Goal: Information Seeking & Learning: Learn about a topic

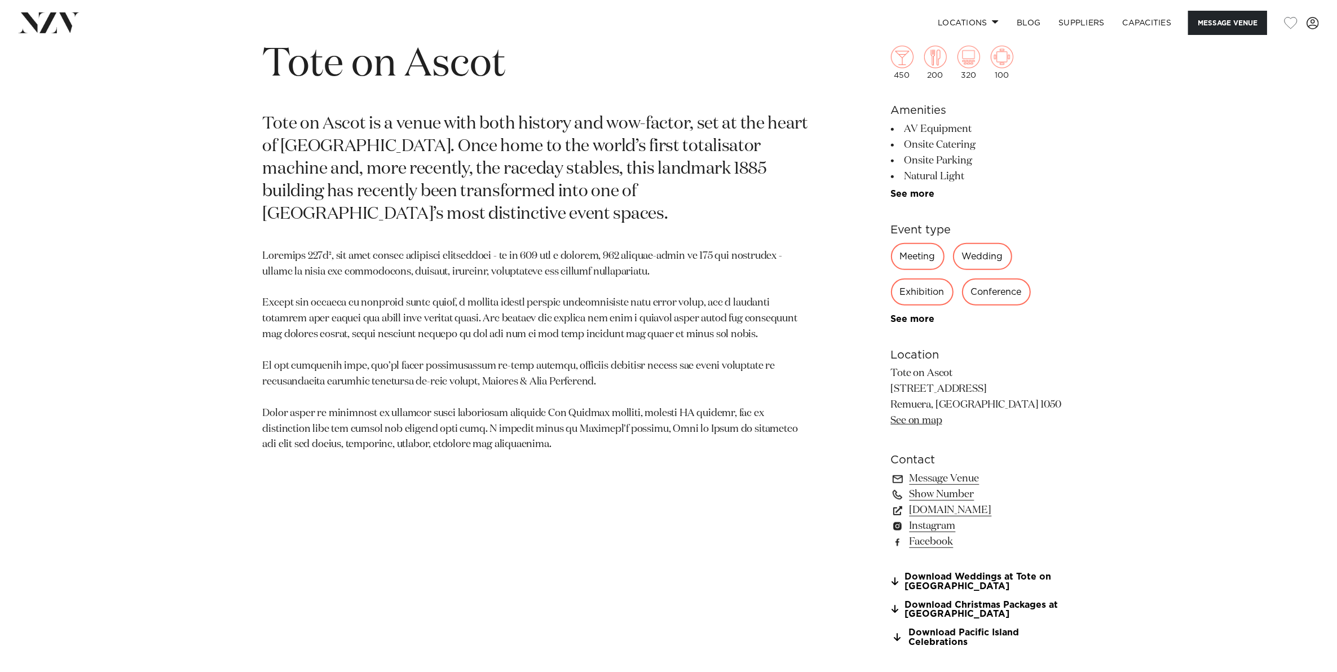
scroll to position [705, 0]
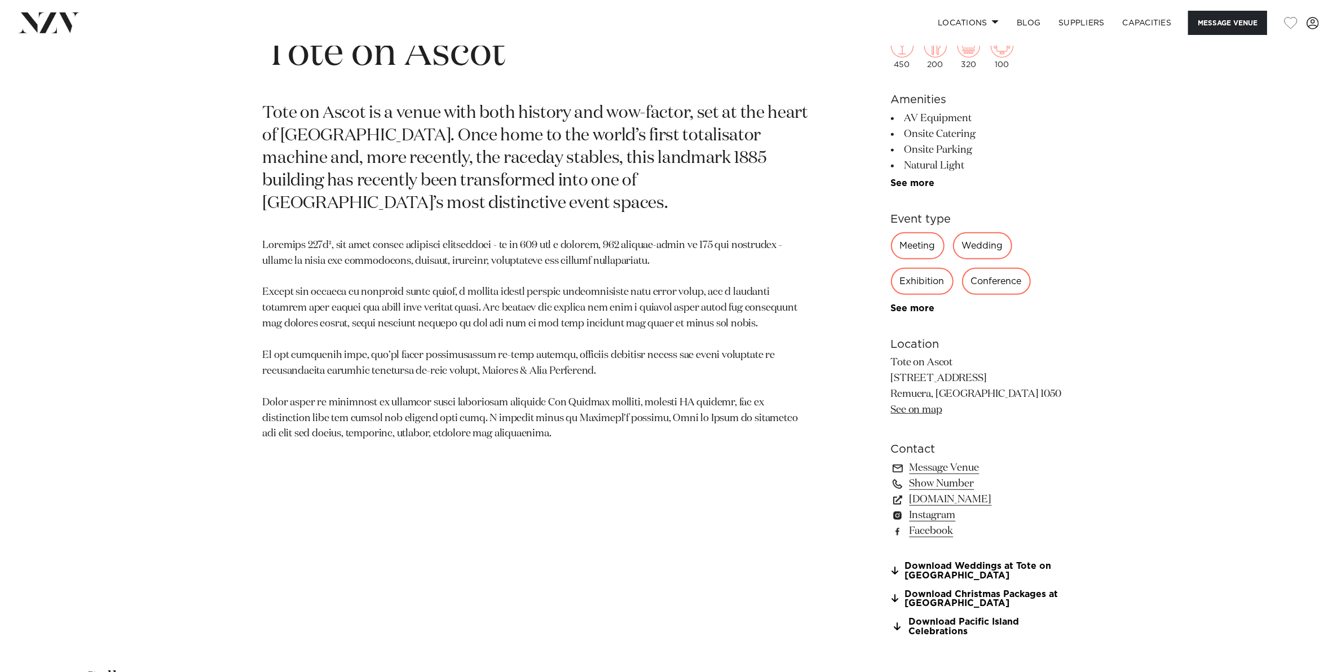
click at [926, 405] on link "See on map" at bounding box center [916, 410] width 51 height 10
click at [923, 415] on p "Tote on Ascot [STREET_ADDRESS] [GEOGRAPHIC_DATA], [GEOGRAPHIC_DATA] 1050 See on…" at bounding box center [983, 386] width 184 height 63
click at [922, 402] on p "Tote on Ascot [STREET_ADDRESS] [GEOGRAPHIC_DATA], [GEOGRAPHIC_DATA] 1050 See on…" at bounding box center [983, 386] width 184 height 63
click at [921, 409] on link "See on map" at bounding box center [916, 410] width 51 height 10
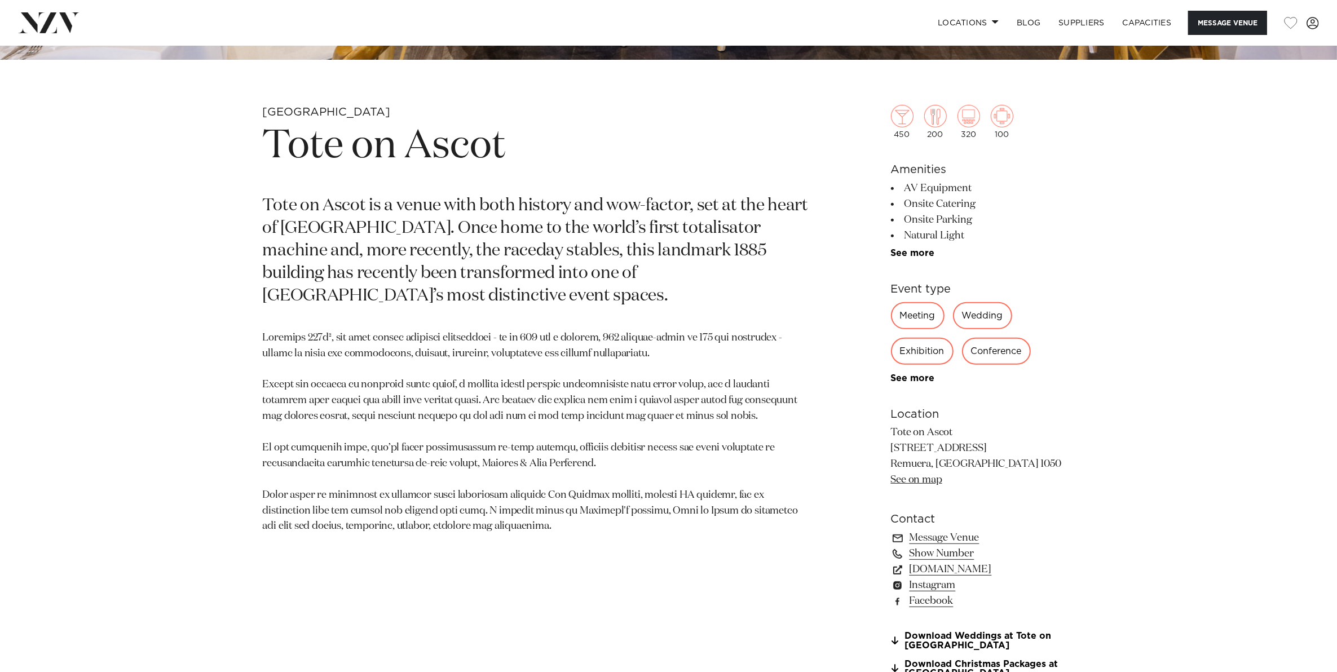
scroll to position [634, 0]
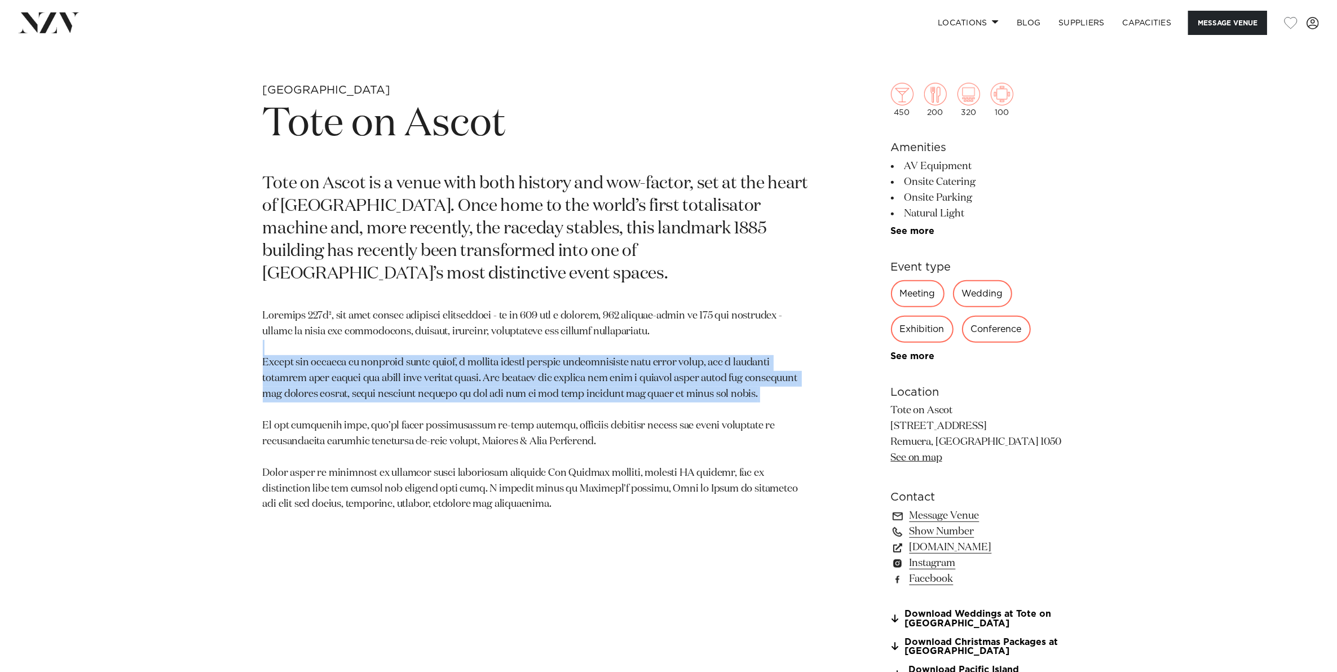
drag, startPoint x: 361, startPoint y: 354, endPoint x: 494, endPoint y: 414, distance: 146.6
click at [494, 414] on p at bounding box center [537, 410] width 548 height 205
click at [493, 415] on p at bounding box center [537, 410] width 548 height 205
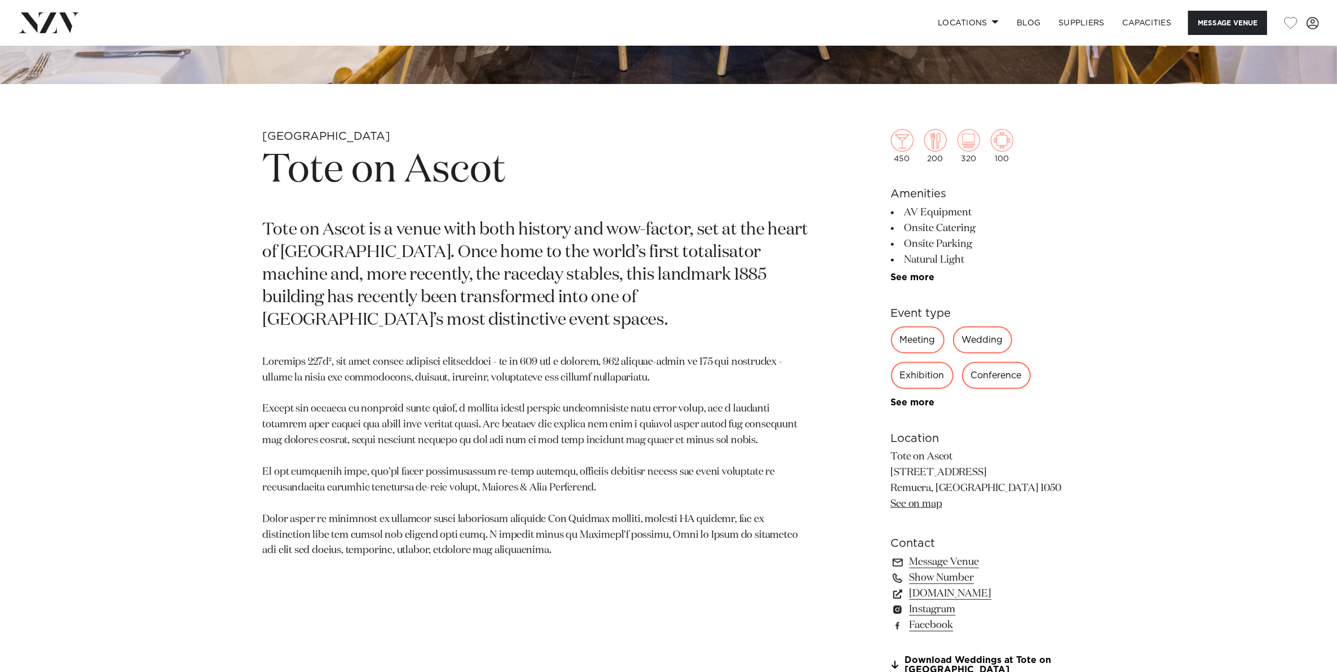
scroll to position [564, 0]
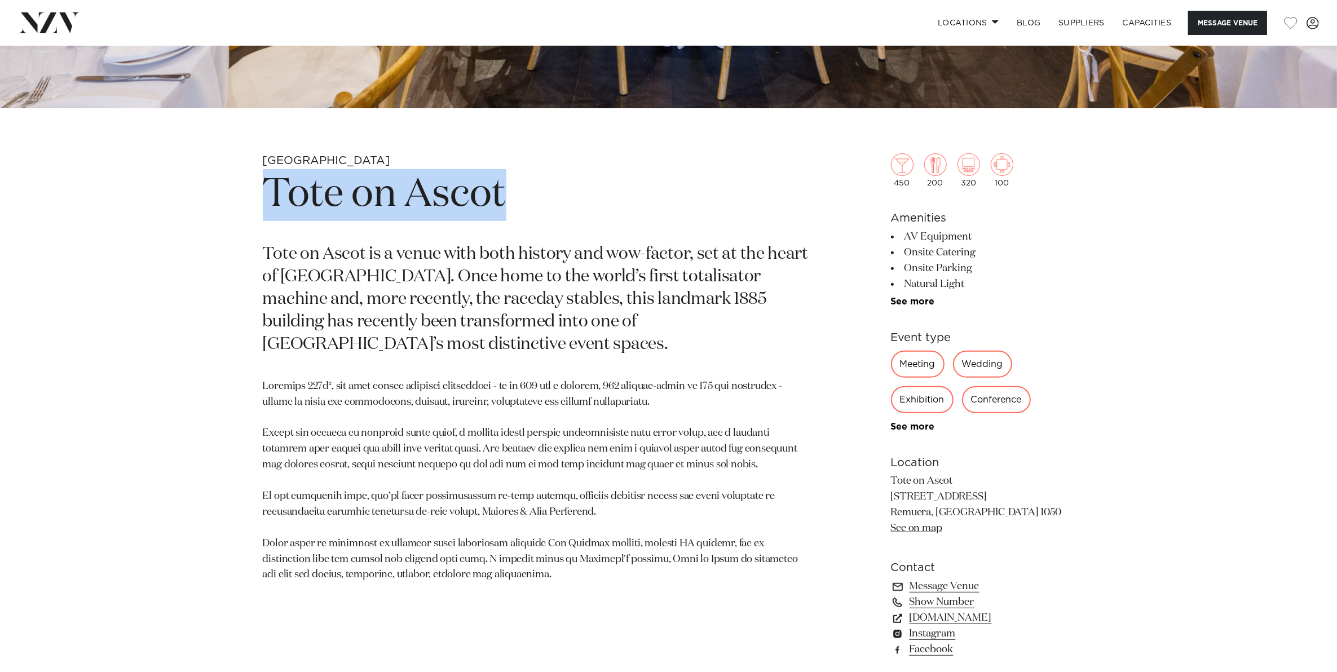
drag, startPoint x: 505, startPoint y: 196, endPoint x: 237, endPoint y: 198, distance: 267.8
click at [237, 198] on div "Auckland Tote on Ascot Tote on [GEOGRAPHIC_DATA] is a venue with both history a…" at bounding box center [668, 471] width 959 height 637
copy h1 "Tote on Ascot"
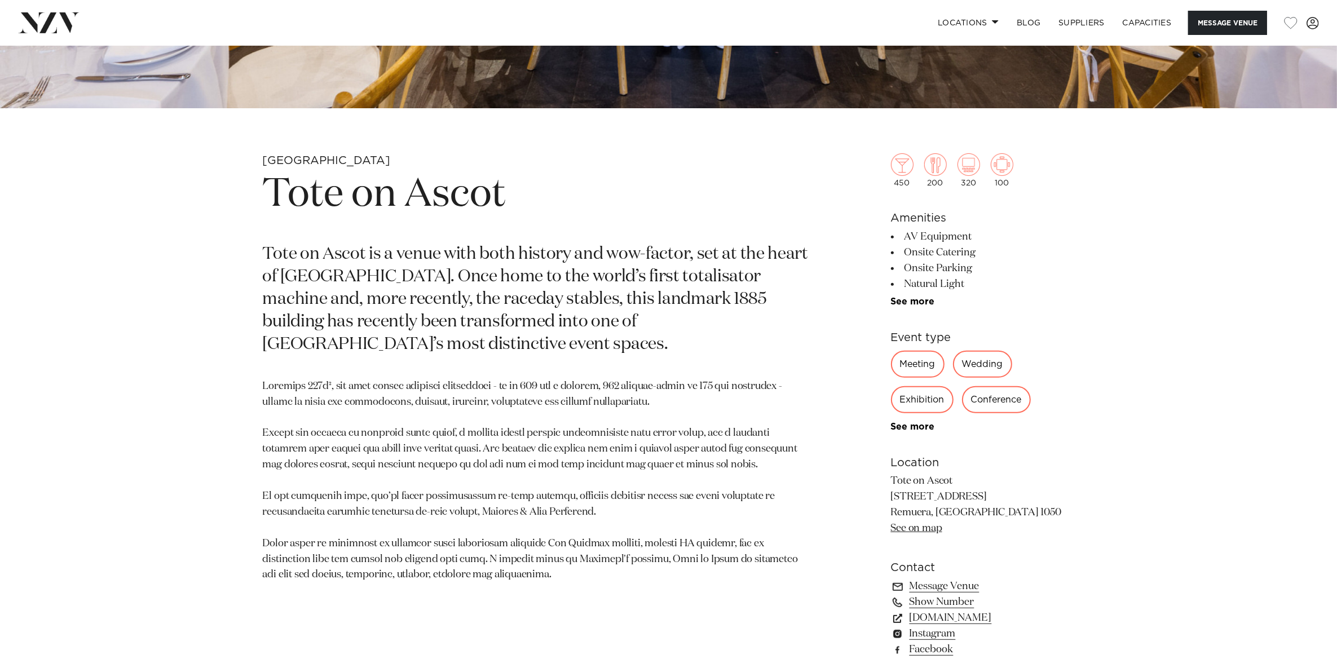
drag, startPoint x: 488, startPoint y: 312, endPoint x: 480, endPoint y: 317, distance: 9.7
click at [488, 312] on p "Tote on Ascot is a venue with both history and wow-factor, set at the heart of …" at bounding box center [537, 300] width 548 height 112
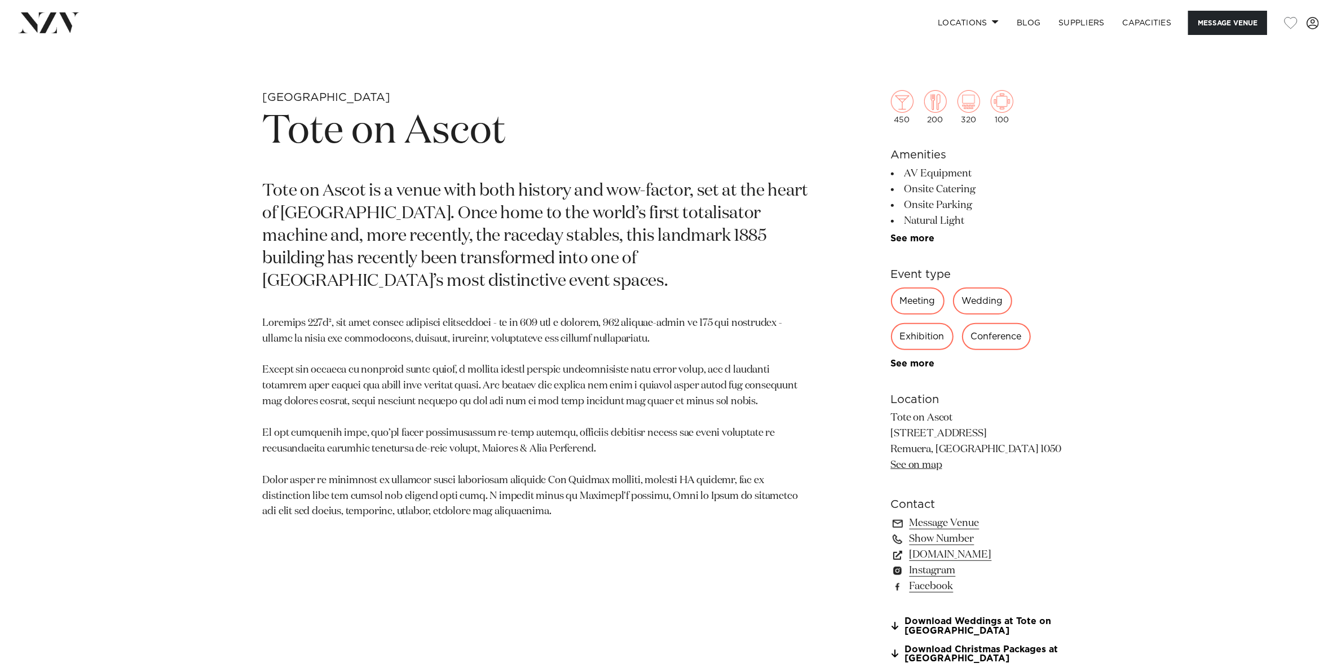
scroll to position [423, 0]
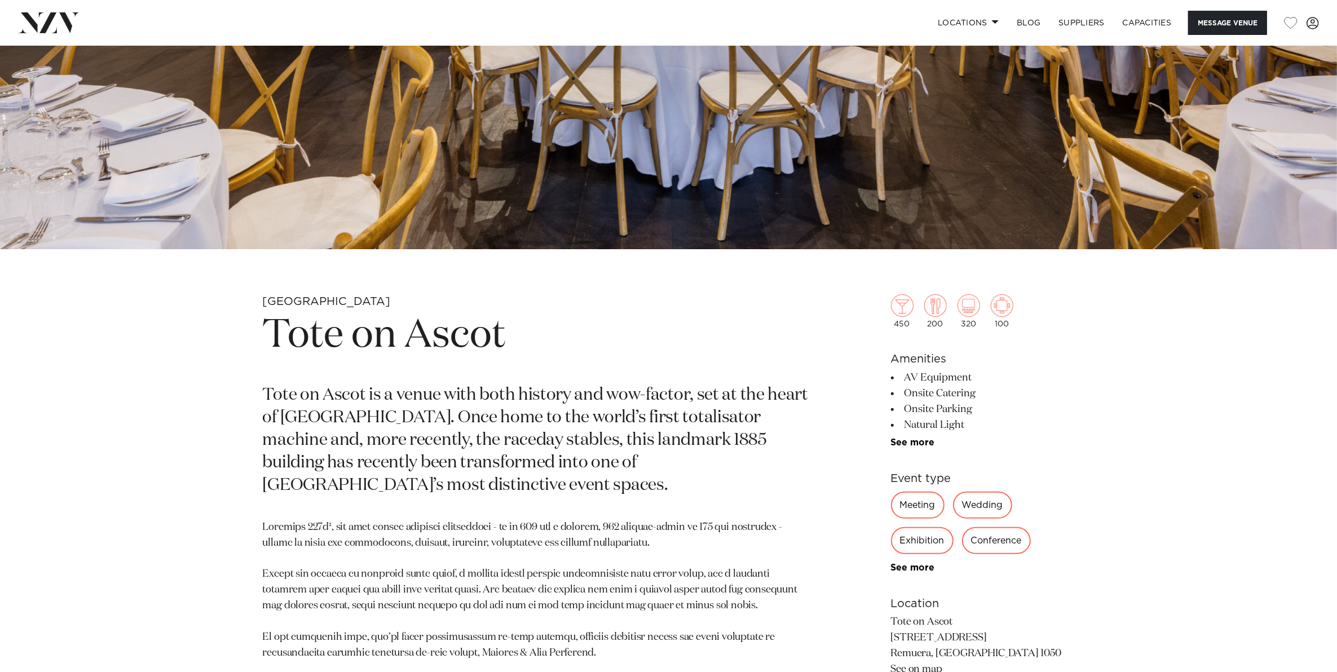
drag, startPoint x: 389, startPoint y: 328, endPoint x: 389, endPoint y: 338, distance: 10.1
click at [389, 328] on h1 "Tote on Ascot" at bounding box center [537, 336] width 548 height 52
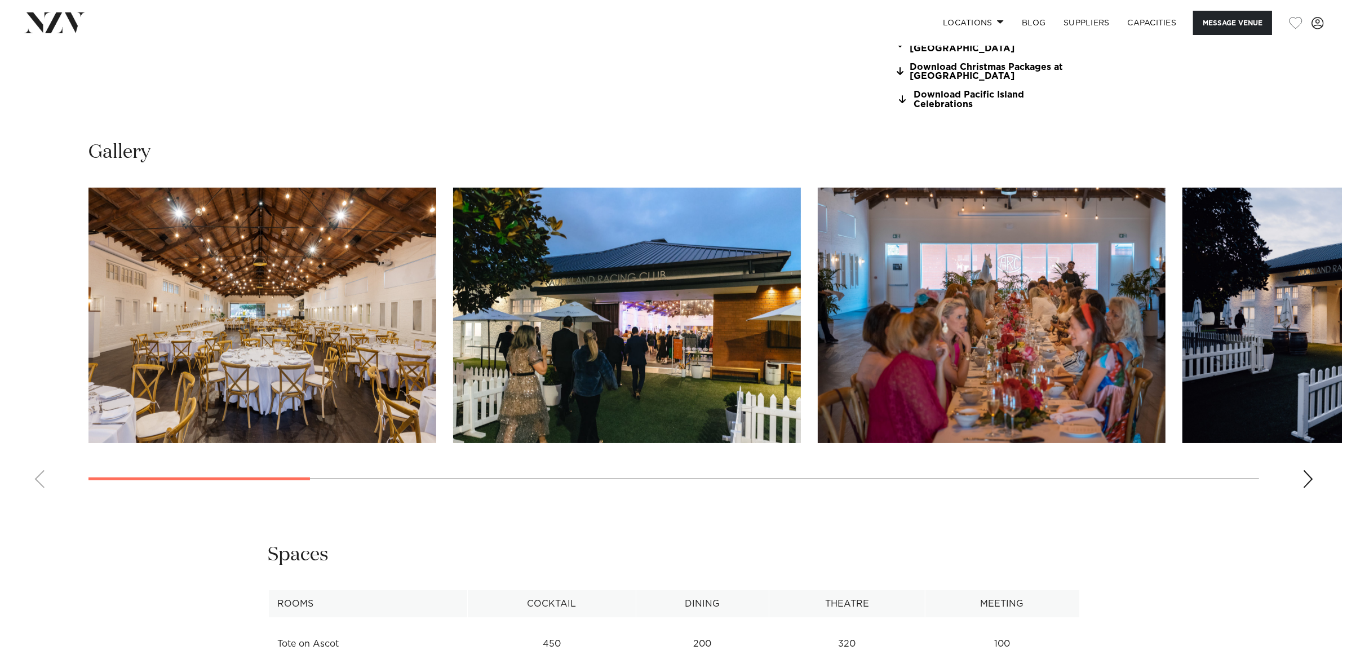
scroll to position [1198, 0]
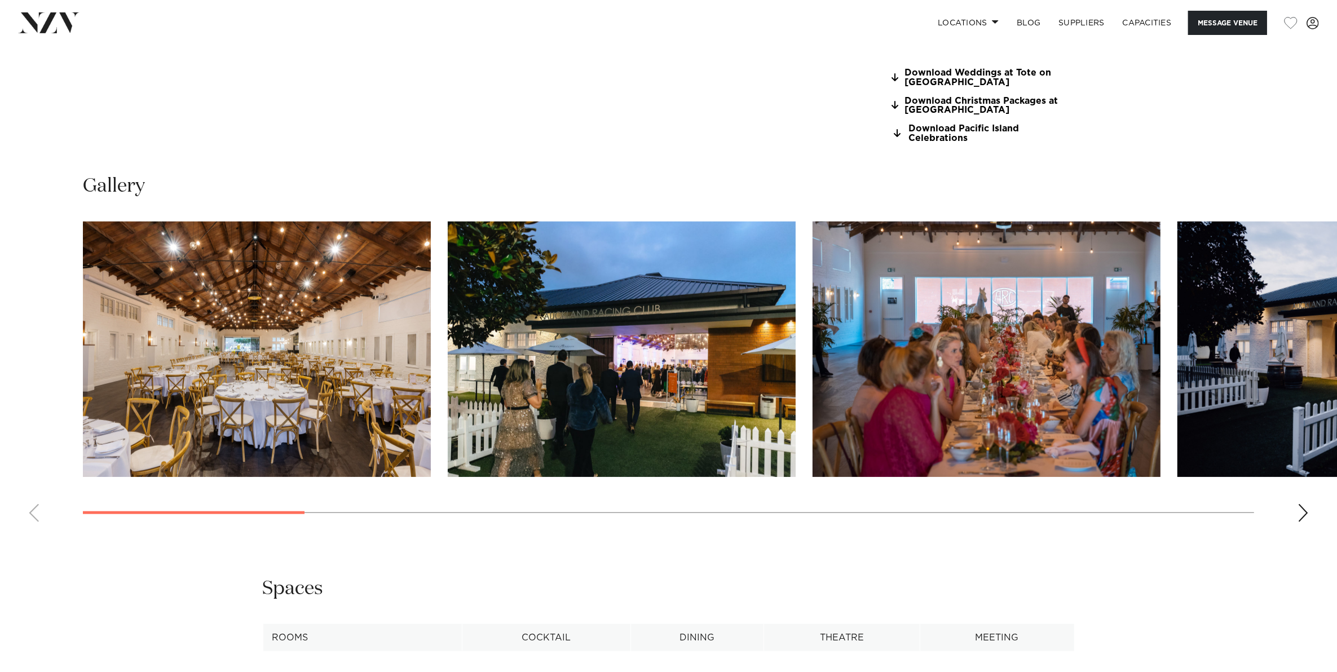
click at [271, 348] on img "1 / 17" at bounding box center [257, 349] width 348 height 255
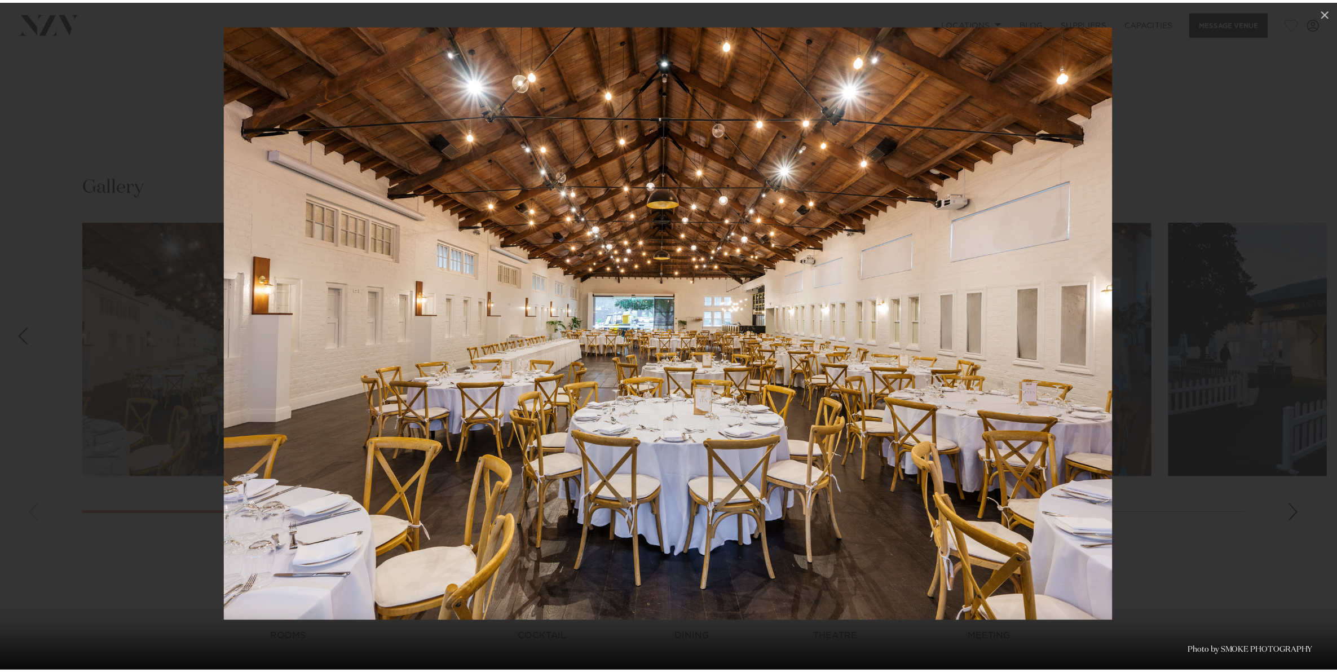
scroll to position [0, 8]
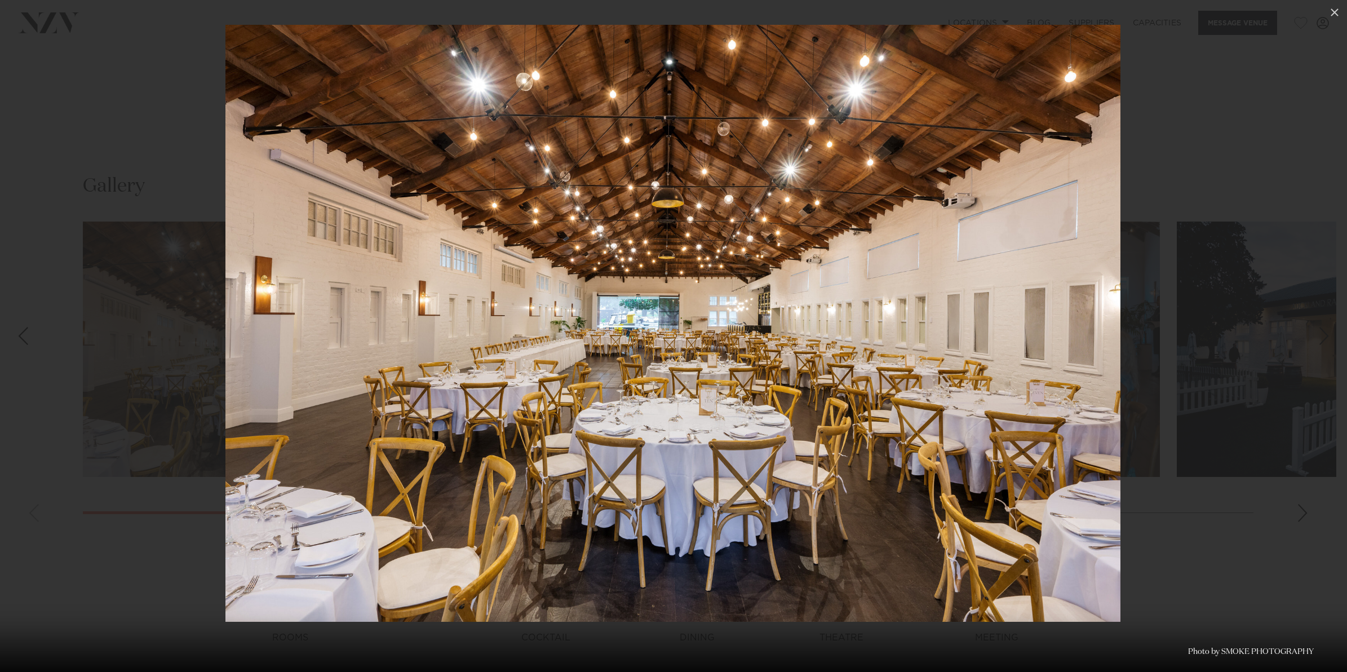
drag, startPoint x: 1340, startPoint y: 362, endPoint x: 1328, endPoint y: 362, distance: 12.4
click at [1336, 362] on link at bounding box center [1327, 336] width 39 height 56
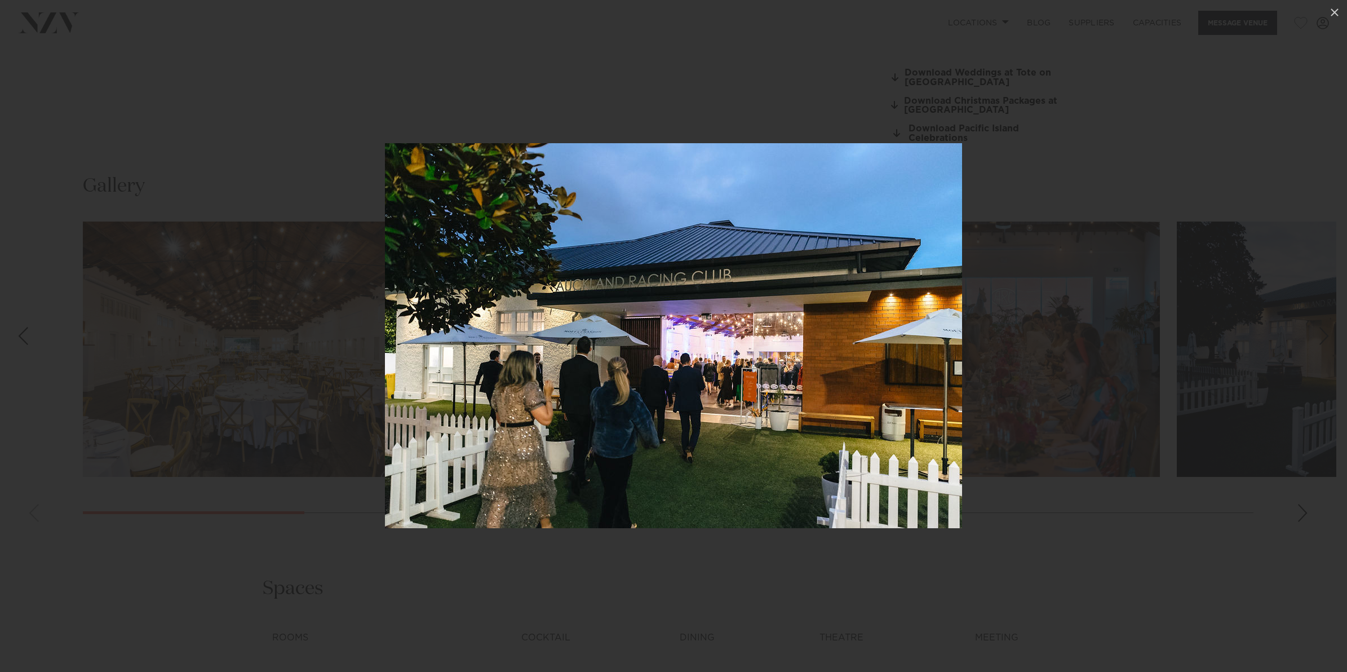
click at [1117, 374] on div at bounding box center [673, 336] width 1347 height 672
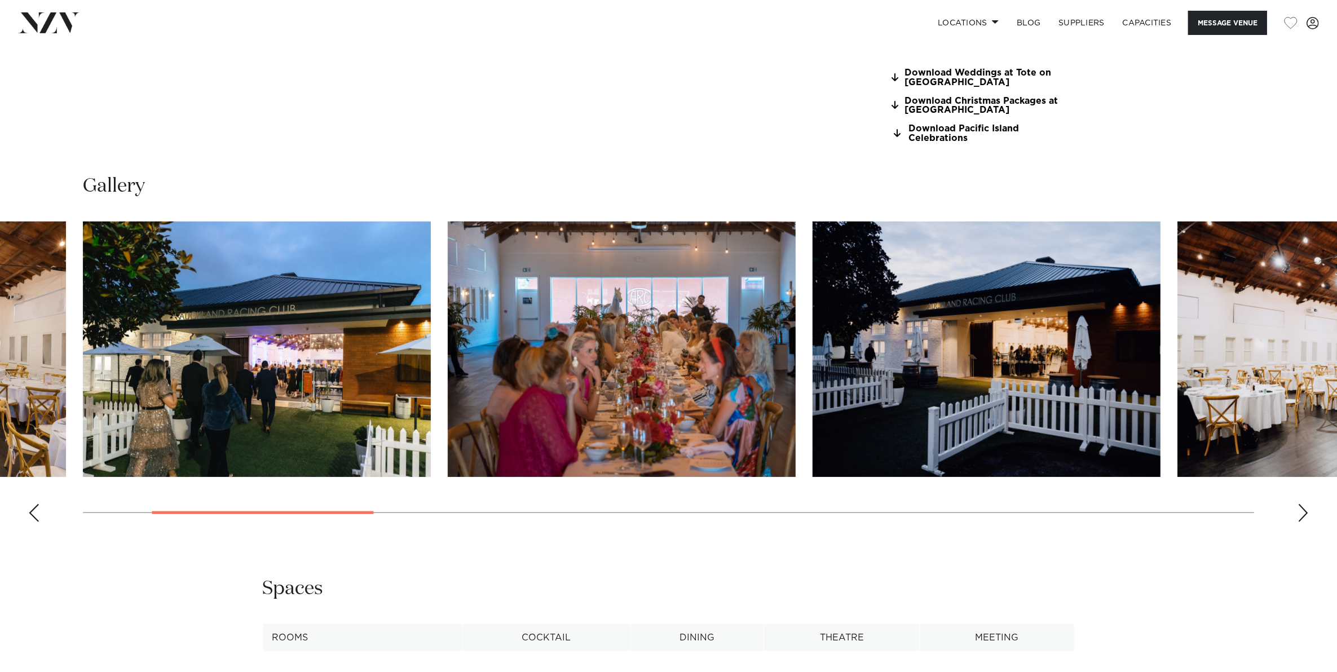
click at [962, 373] on img "4 / 17" at bounding box center [986, 349] width 348 height 255
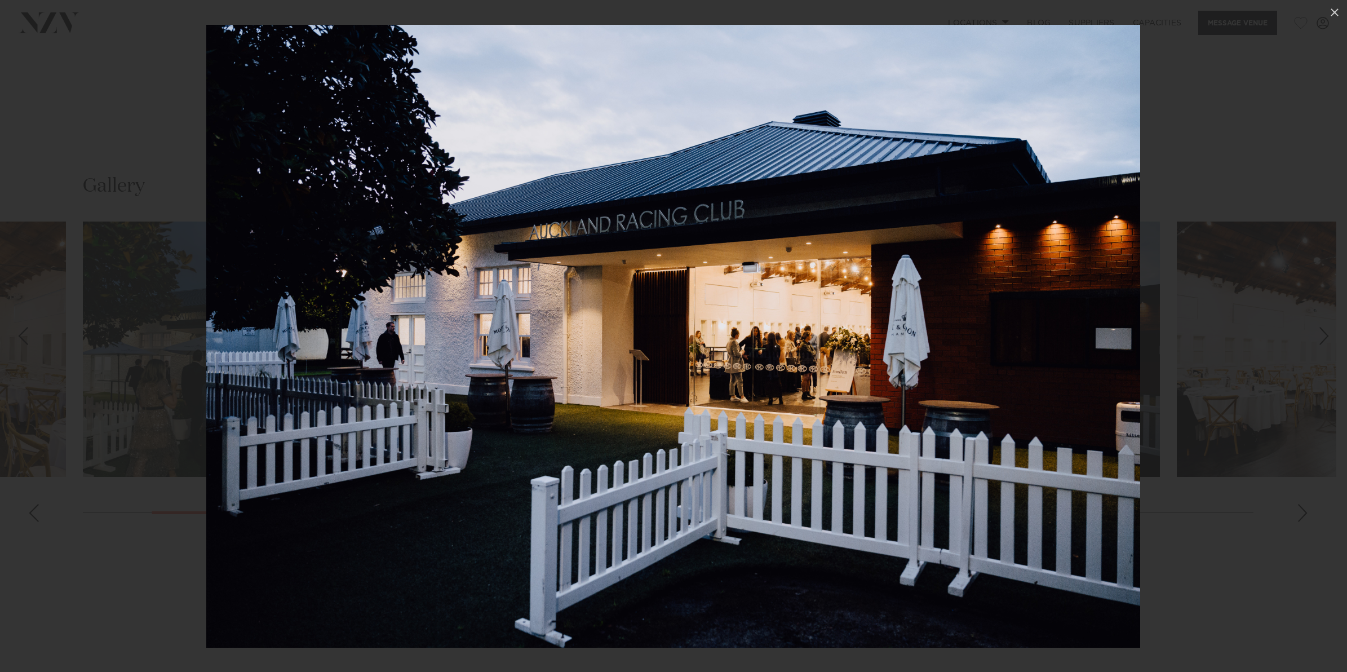
click at [1185, 347] on div at bounding box center [673, 336] width 1347 height 672
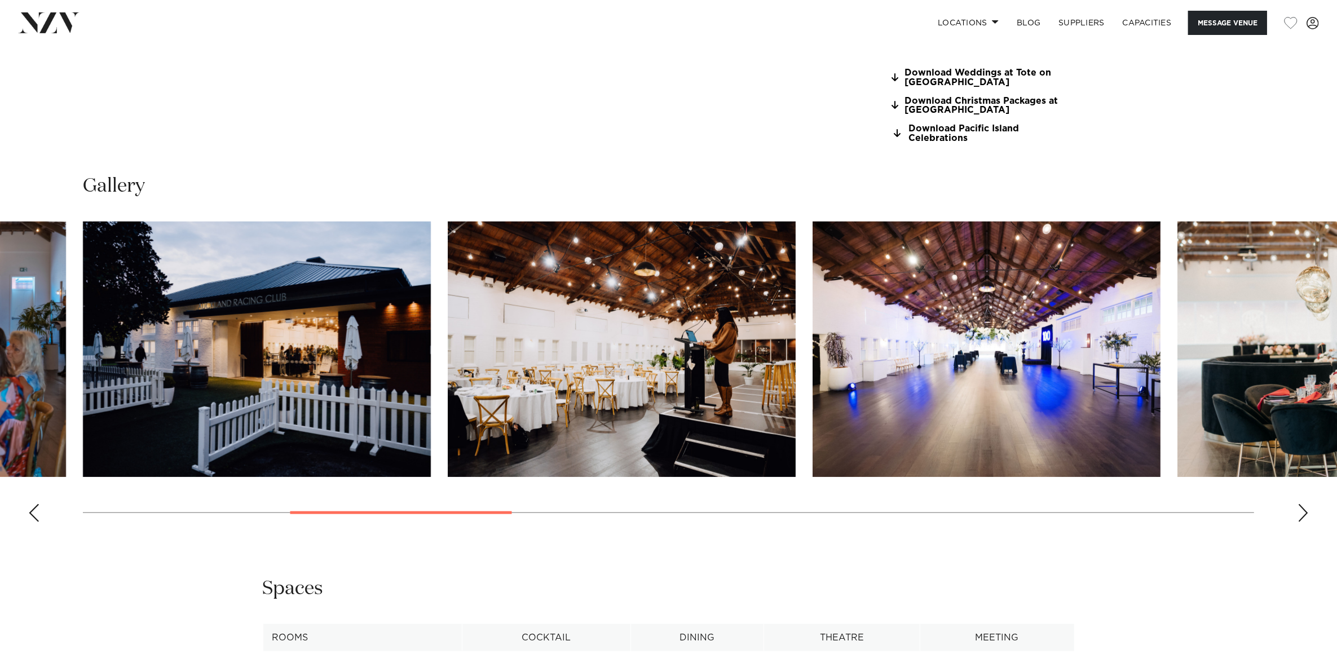
click at [614, 337] on img "5 / 17" at bounding box center [622, 349] width 348 height 255
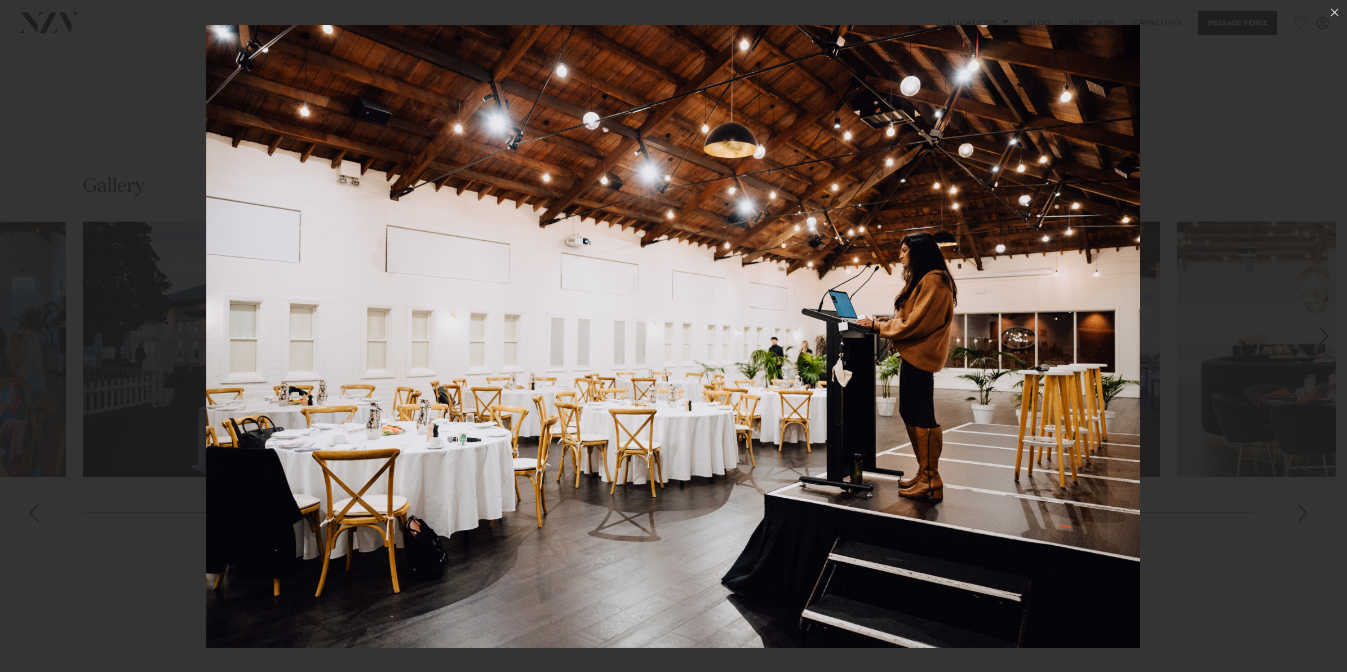
click at [1241, 348] on div at bounding box center [673, 336] width 1347 height 672
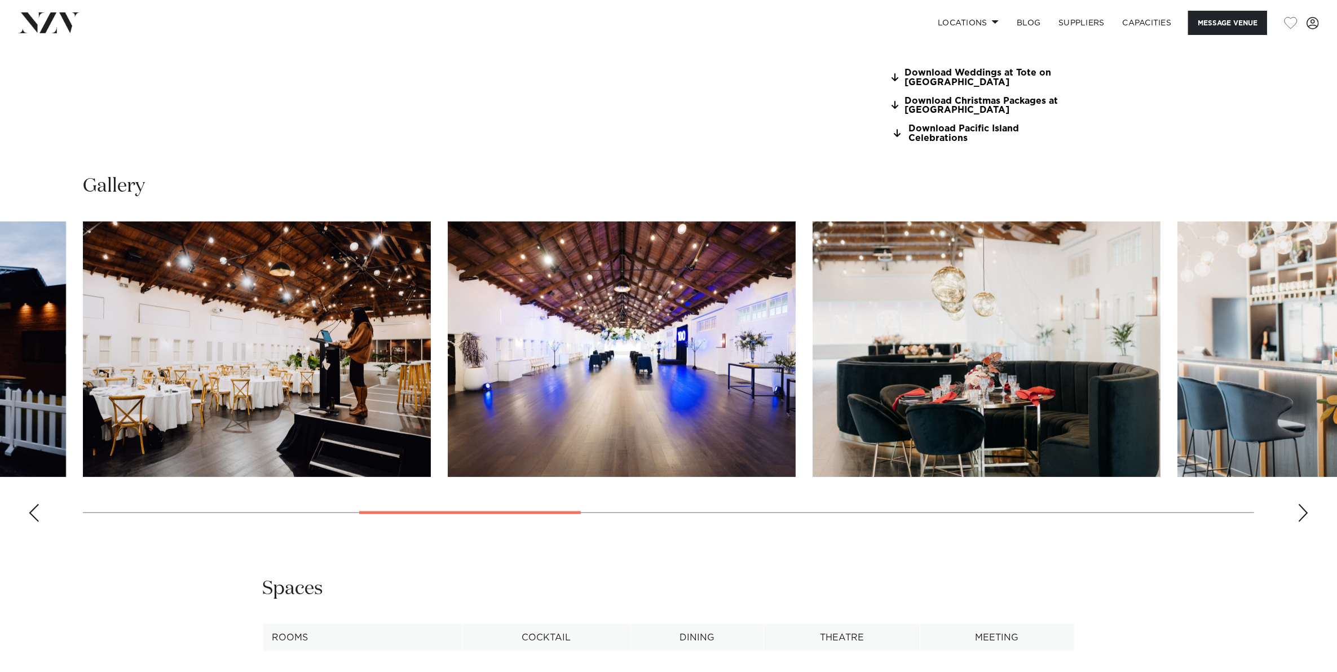
click at [1300, 513] on div "Next slide" at bounding box center [1302, 513] width 11 height 18
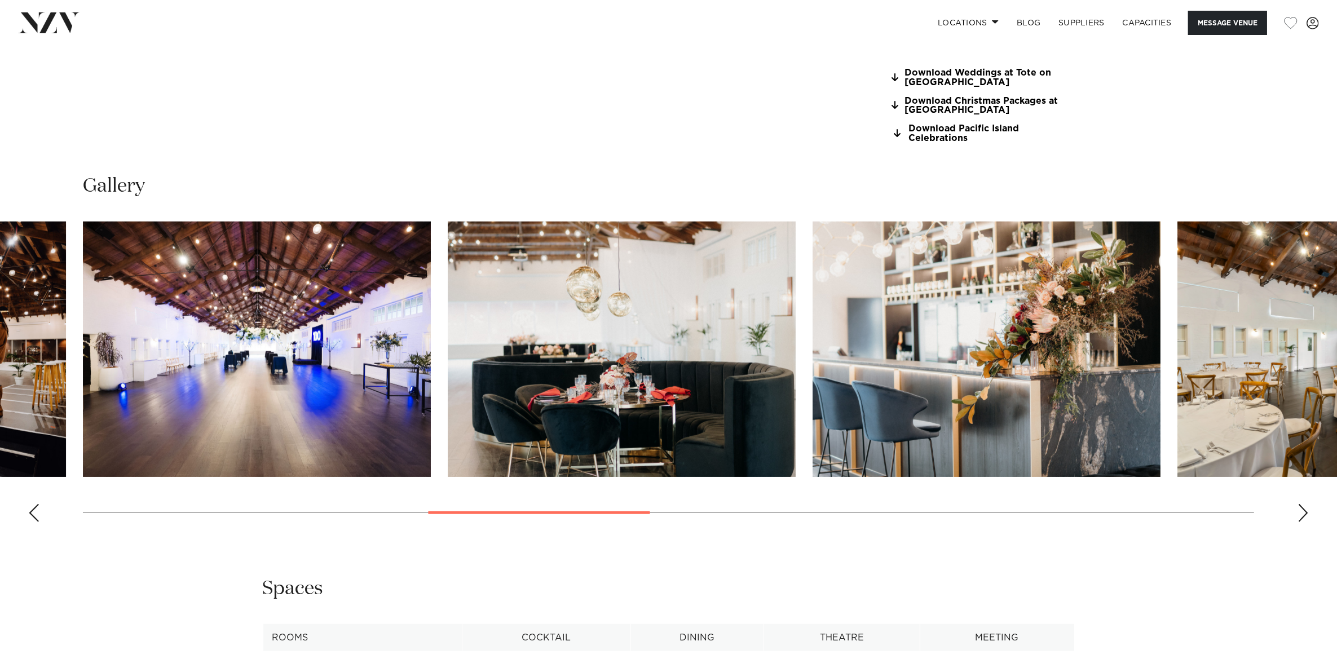
click at [1300, 513] on div "Next slide" at bounding box center [1302, 513] width 11 height 18
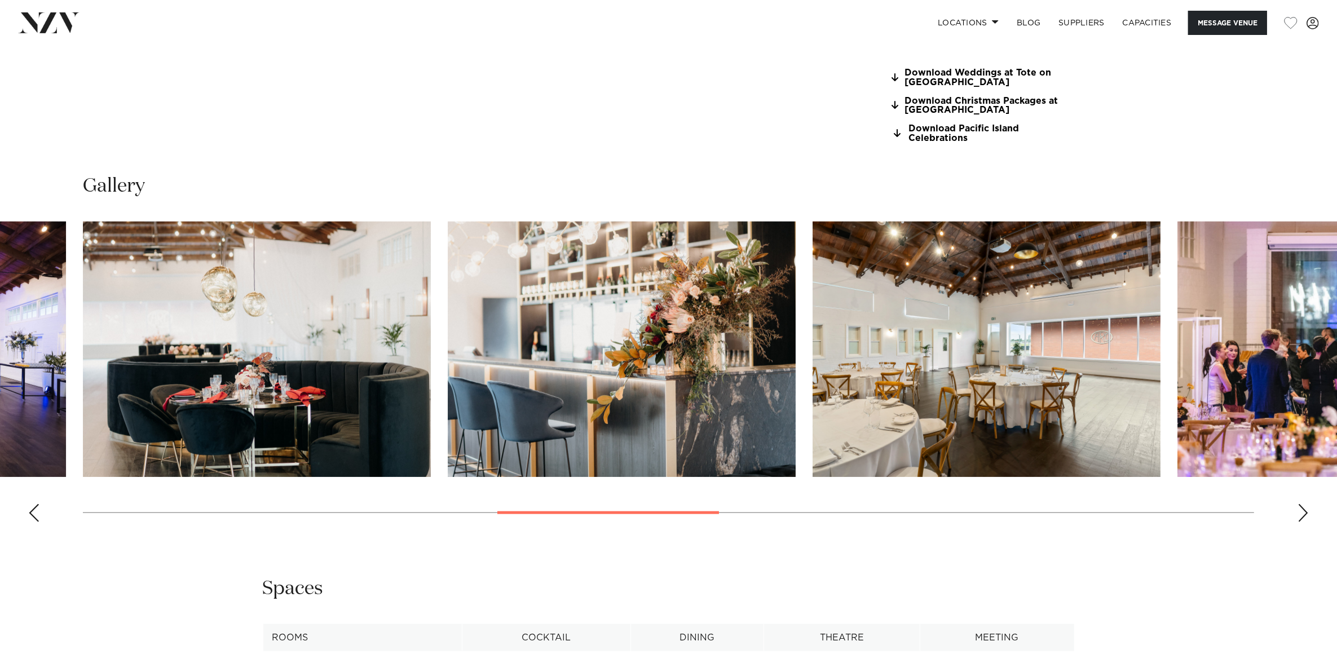
click at [1300, 513] on div "Next slide" at bounding box center [1302, 513] width 11 height 18
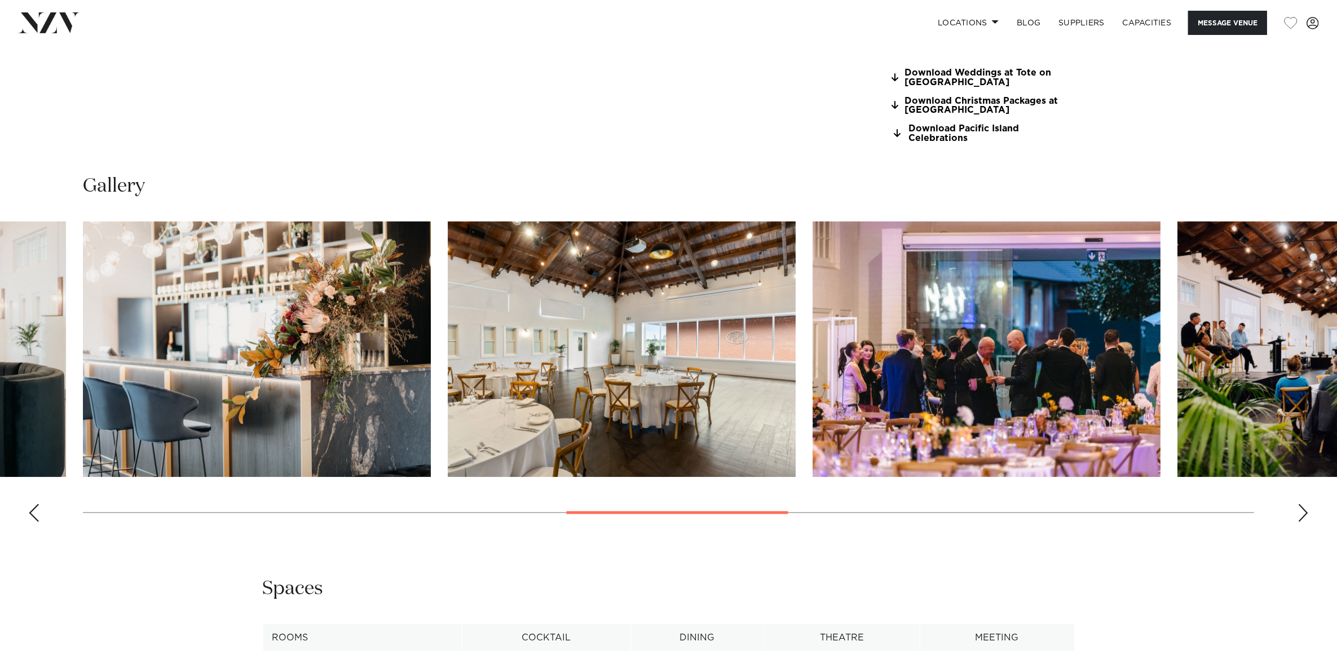
click at [1304, 505] on div "Next slide" at bounding box center [1302, 513] width 11 height 18
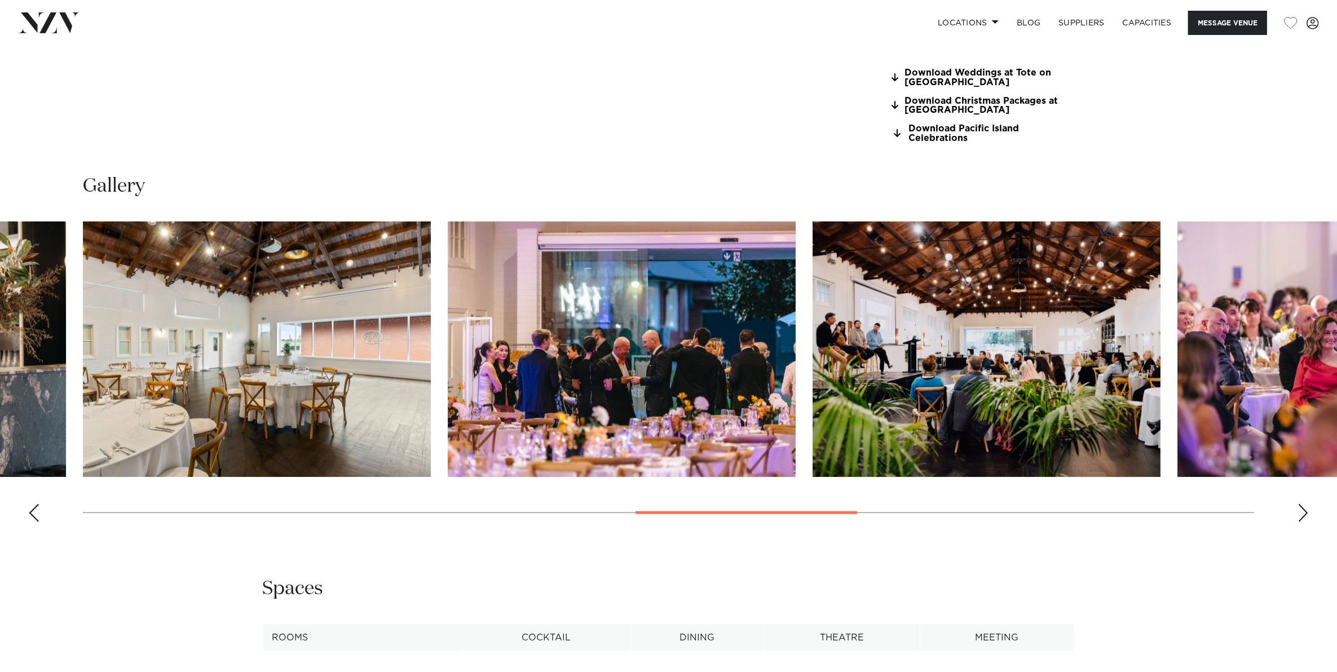
click at [1304, 505] on div "Next slide" at bounding box center [1302, 513] width 11 height 18
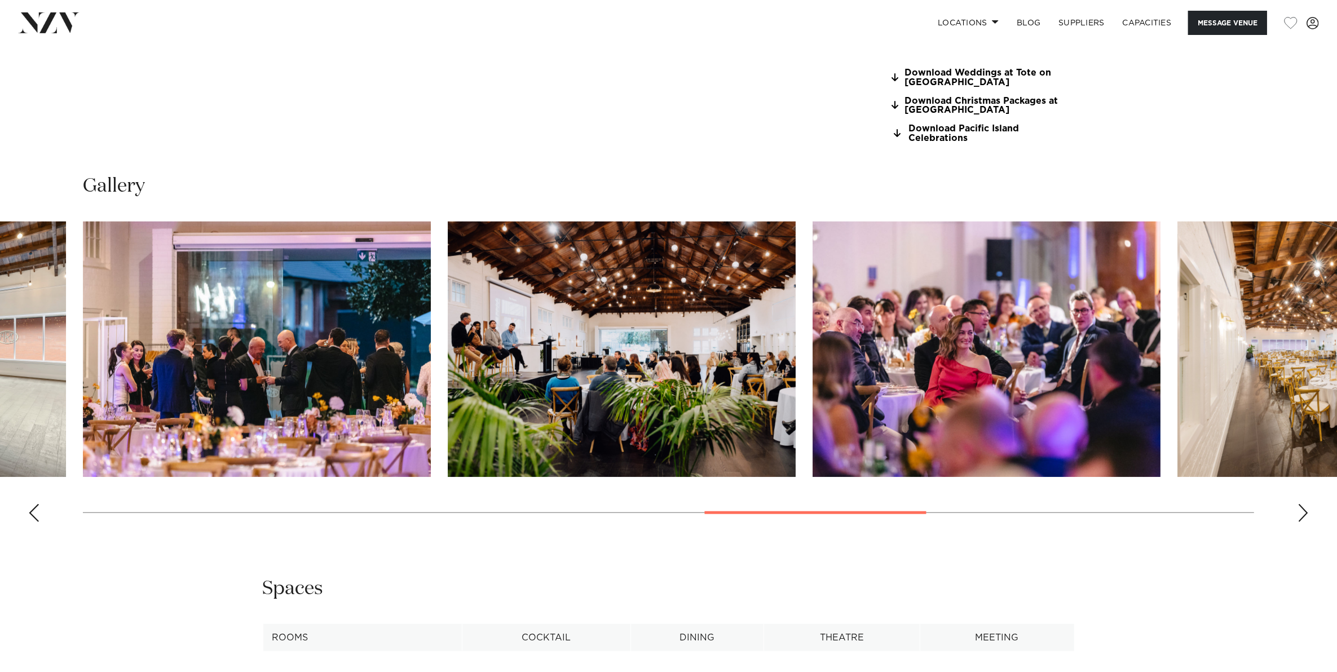
click at [1304, 505] on div "Next slide" at bounding box center [1302, 513] width 11 height 18
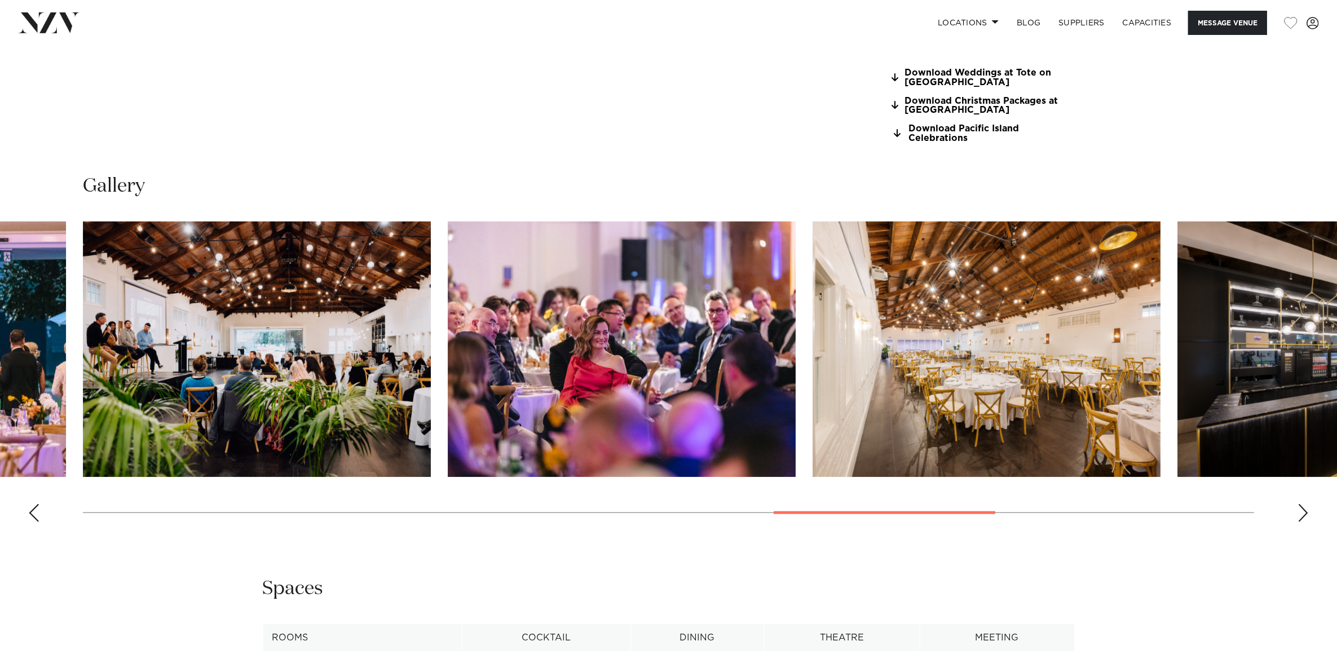
click at [1304, 505] on div "Next slide" at bounding box center [1302, 513] width 11 height 18
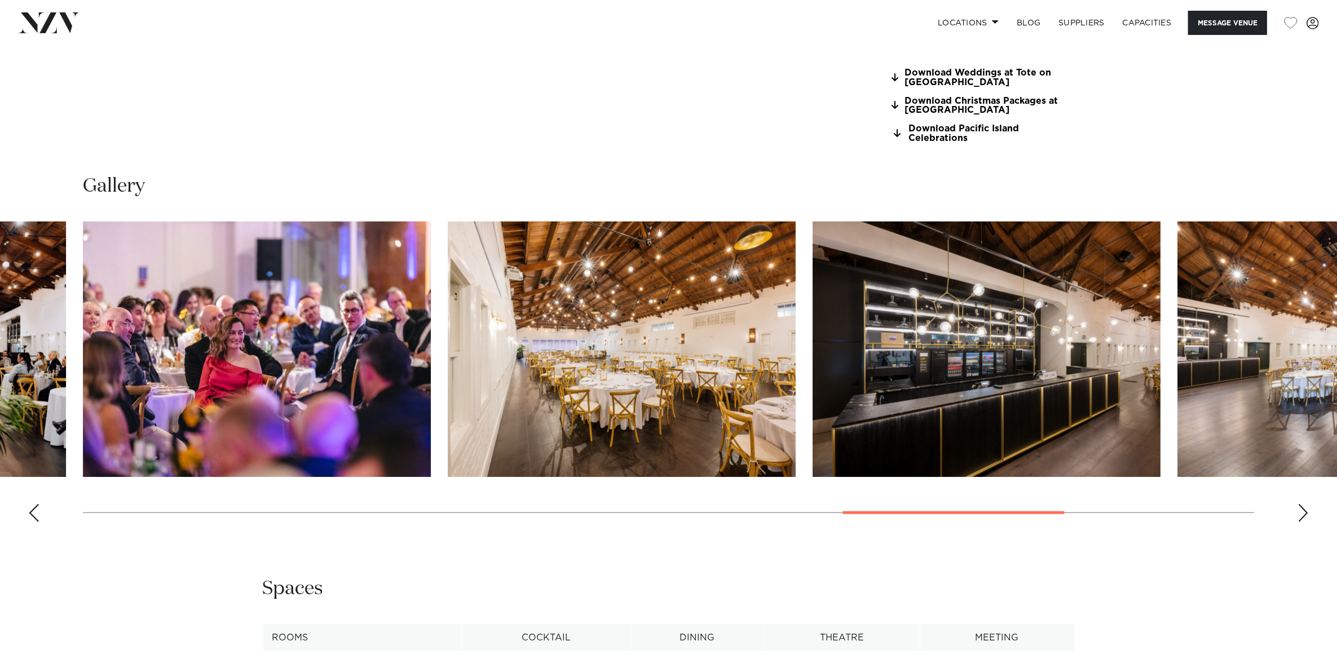
click at [1122, 353] on img "14 / 17" at bounding box center [986, 349] width 348 height 255
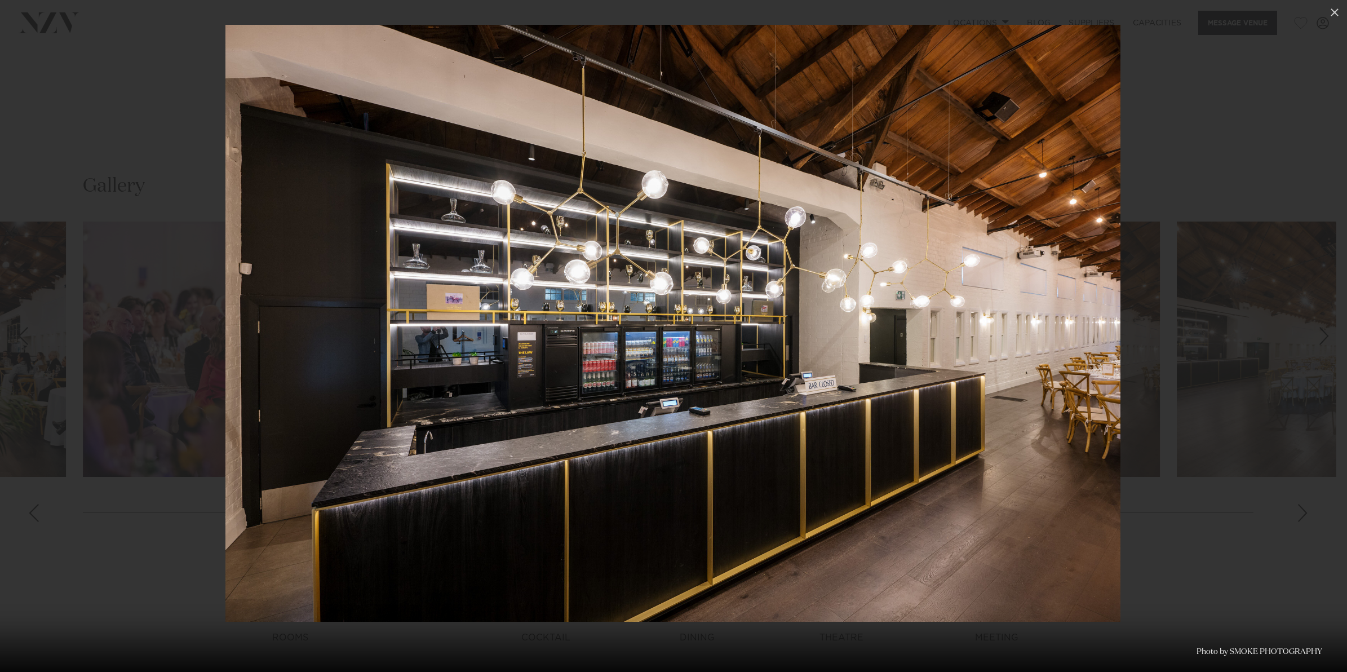
click at [1233, 139] on div at bounding box center [673, 336] width 1347 height 672
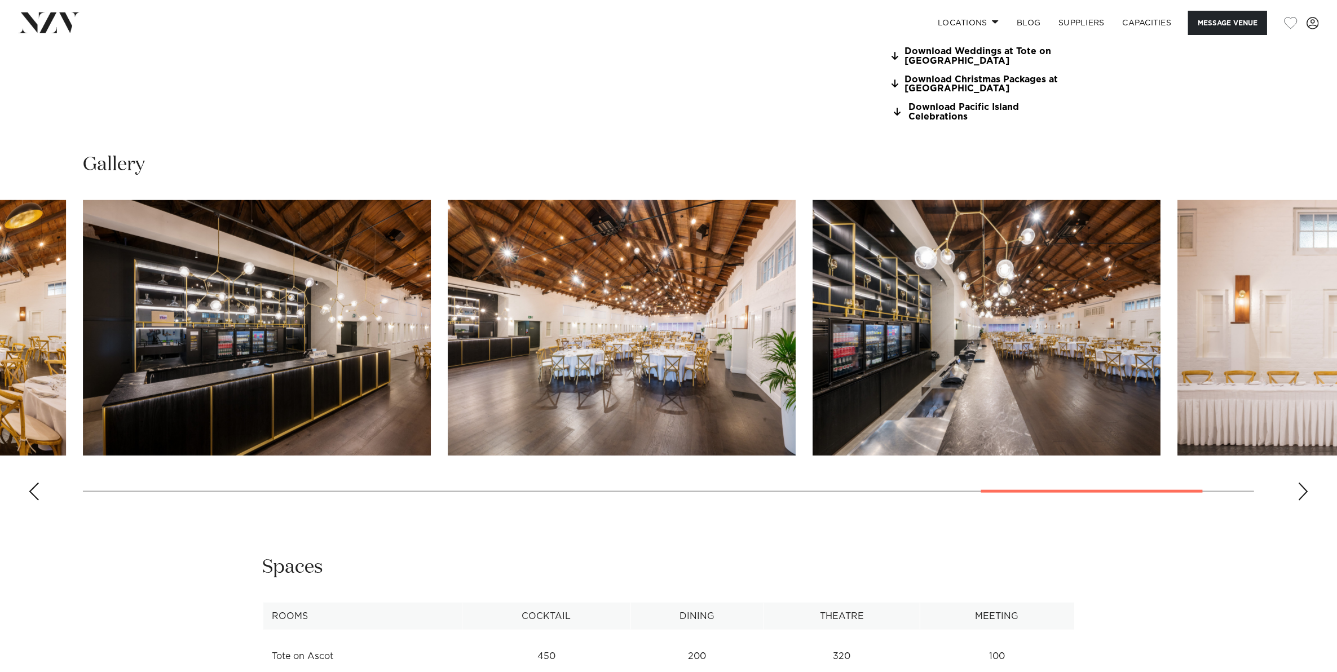
scroll to position [1268, 0]
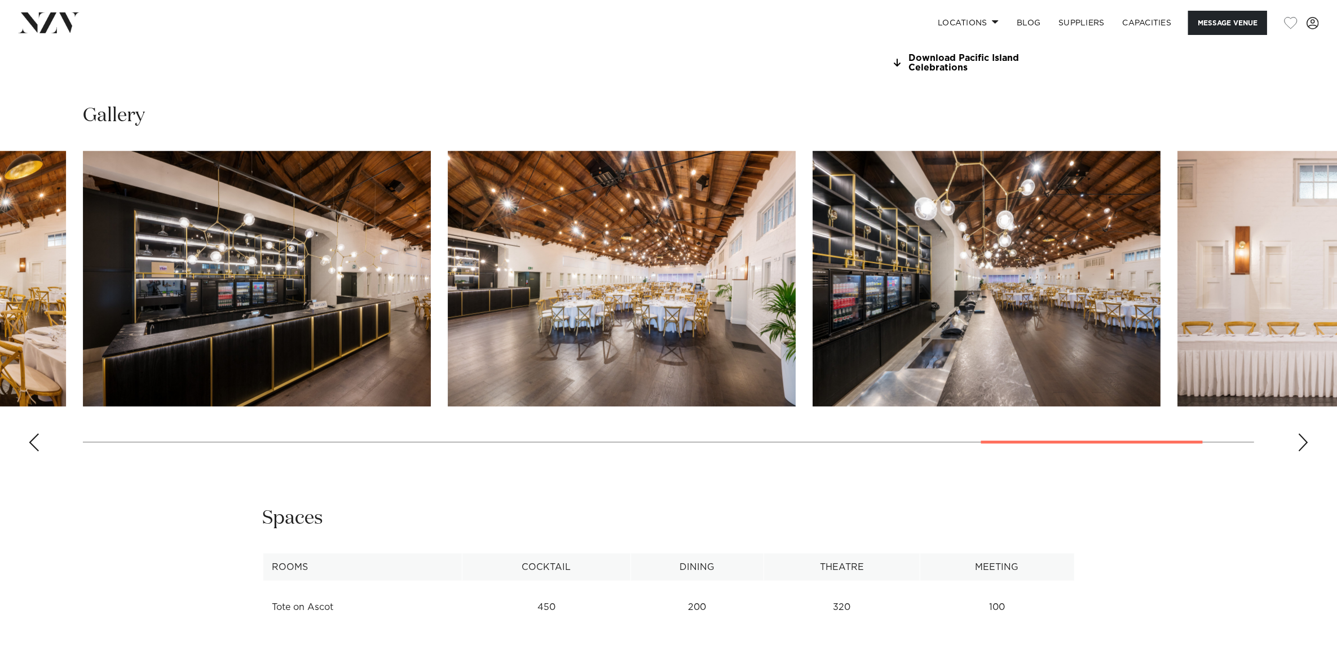
click at [920, 299] on img "16 / 17" at bounding box center [986, 278] width 348 height 255
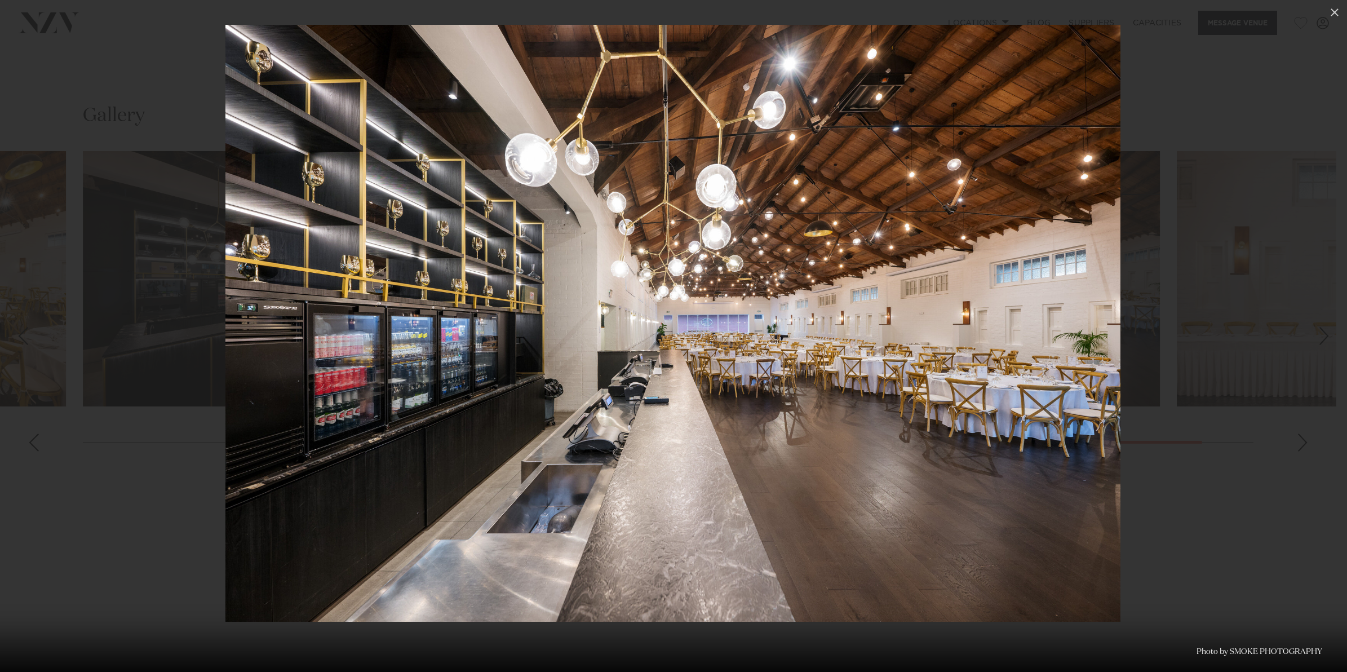
click at [1192, 511] on div at bounding box center [673, 336] width 1347 height 672
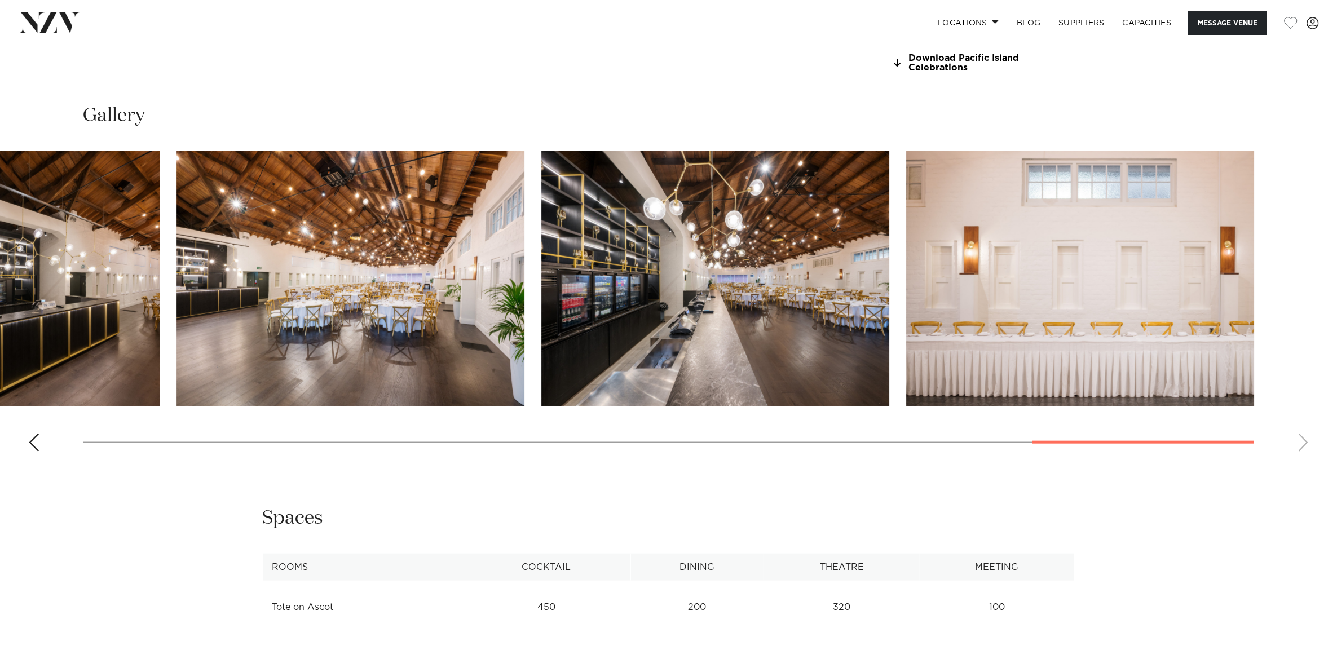
click at [37, 445] on div "Previous slide" at bounding box center [33, 442] width 11 height 18
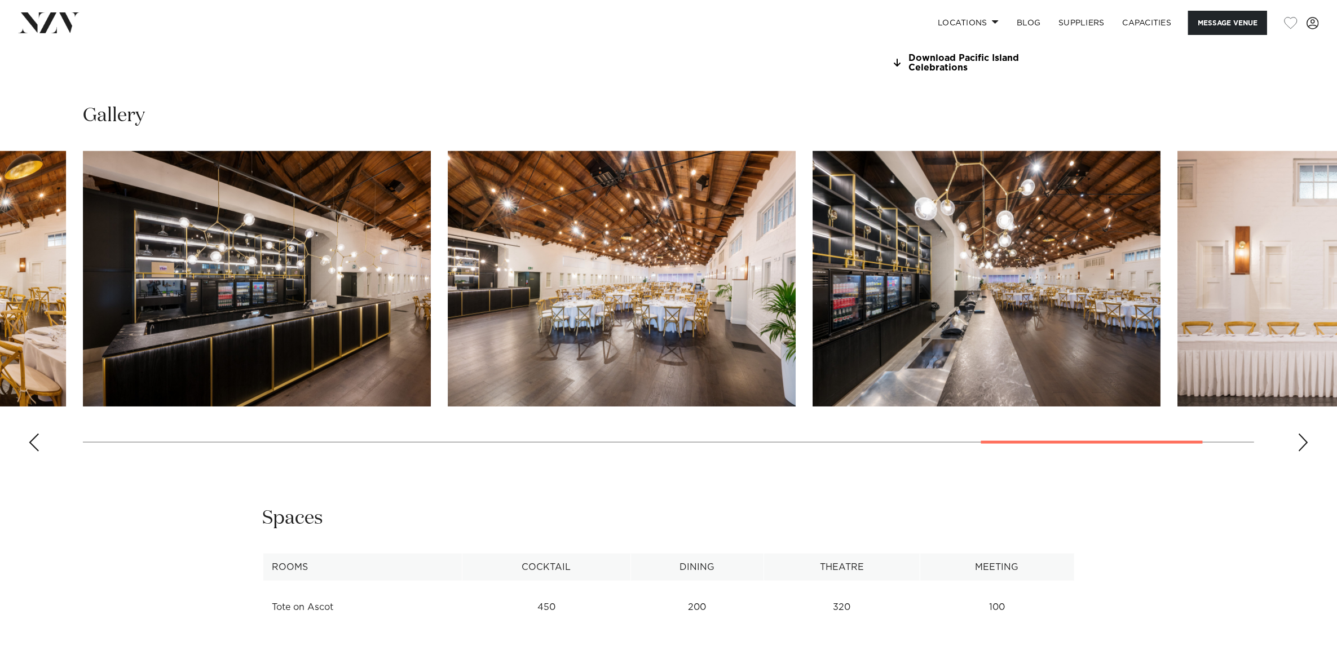
click at [37, 445] on div "Previous slide" at bounding box center [33, 442] width 11 height 18
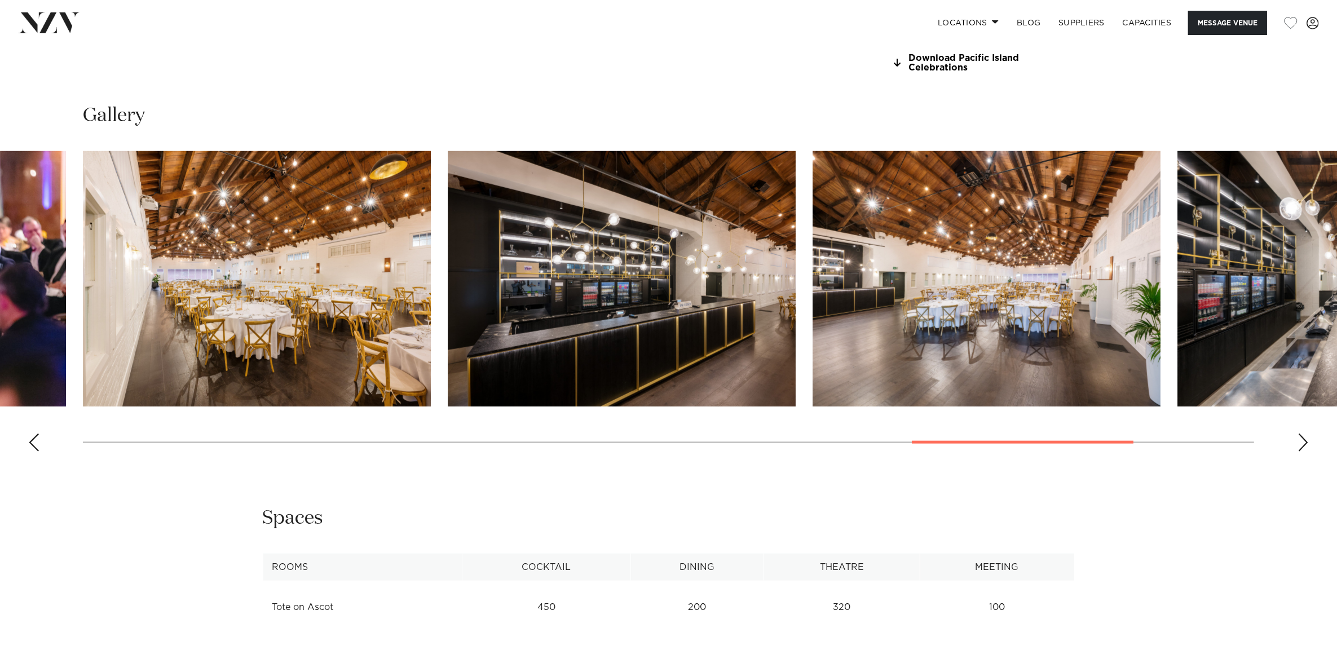
click at [37, 445] on div "Previous slide" at bounding box center [33, 442] width 11 height 18
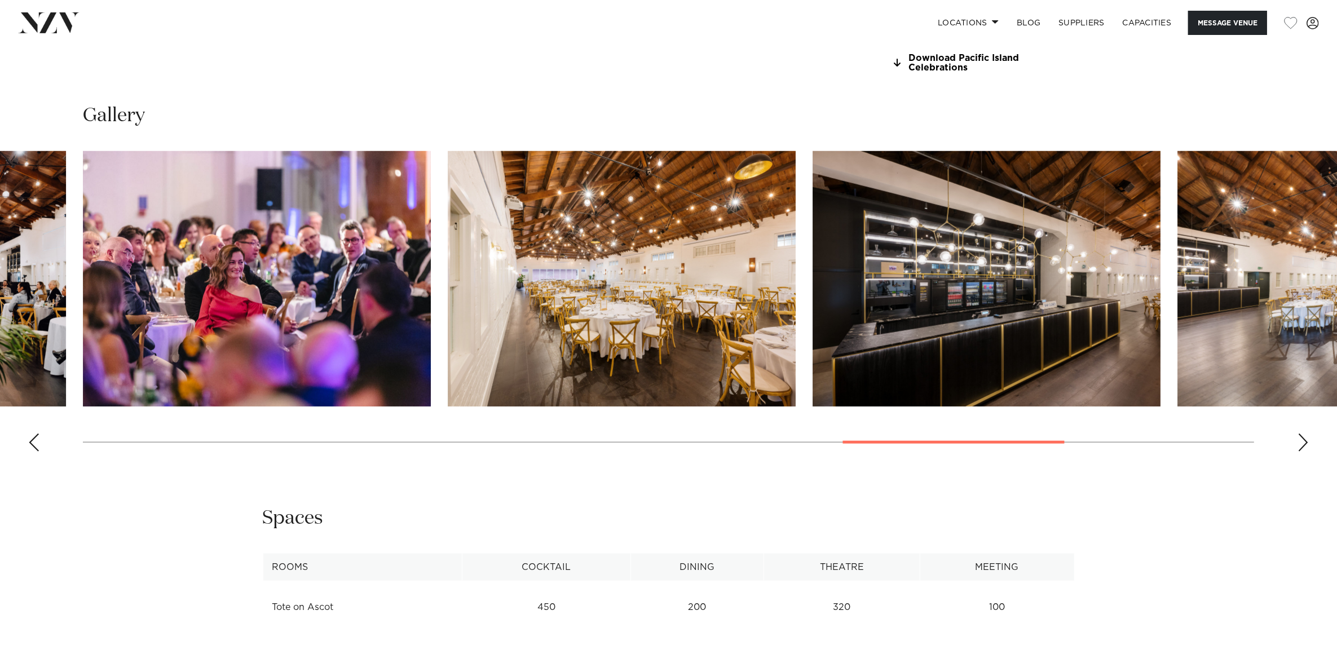
click at [37, 445] on div "Previous slide" at bounding box center [33, 442] width 11 height 18
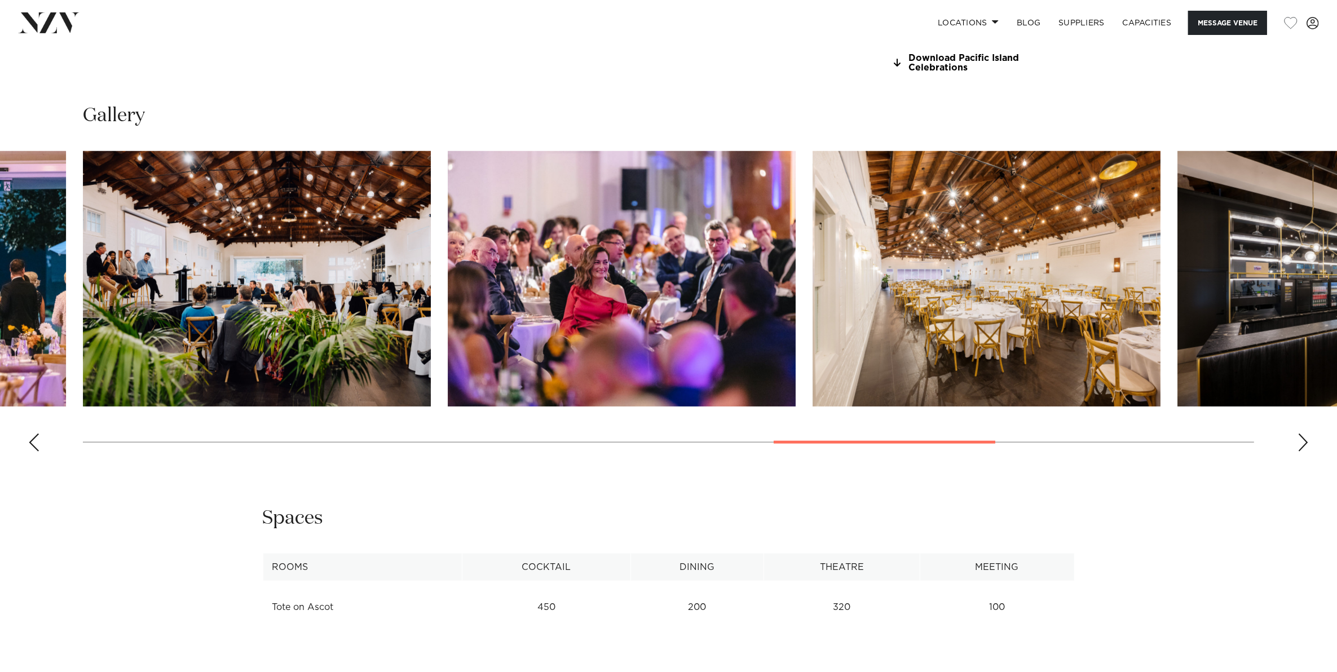
click at [37, 445] on div "Previous slide" at bounding box center [33, 442] width 11 height 18
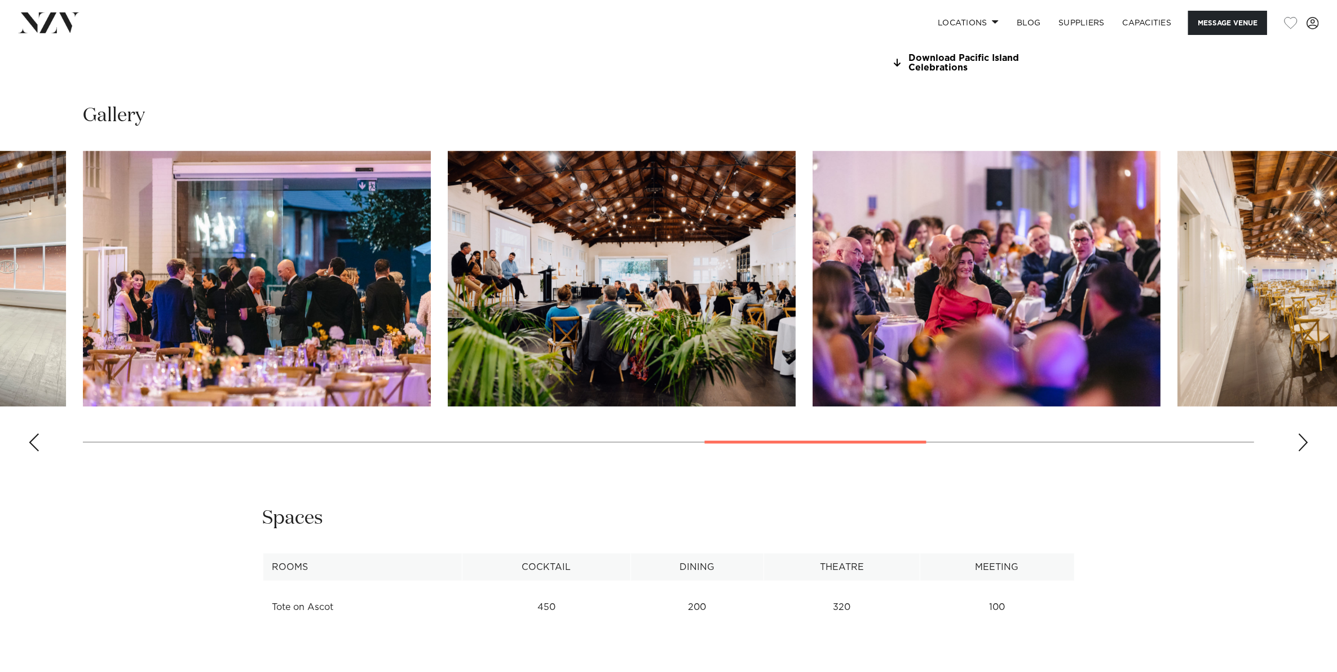
click at [37, 445] on div "Previous slide" at bounding box center [33, 442] width 11 height 18
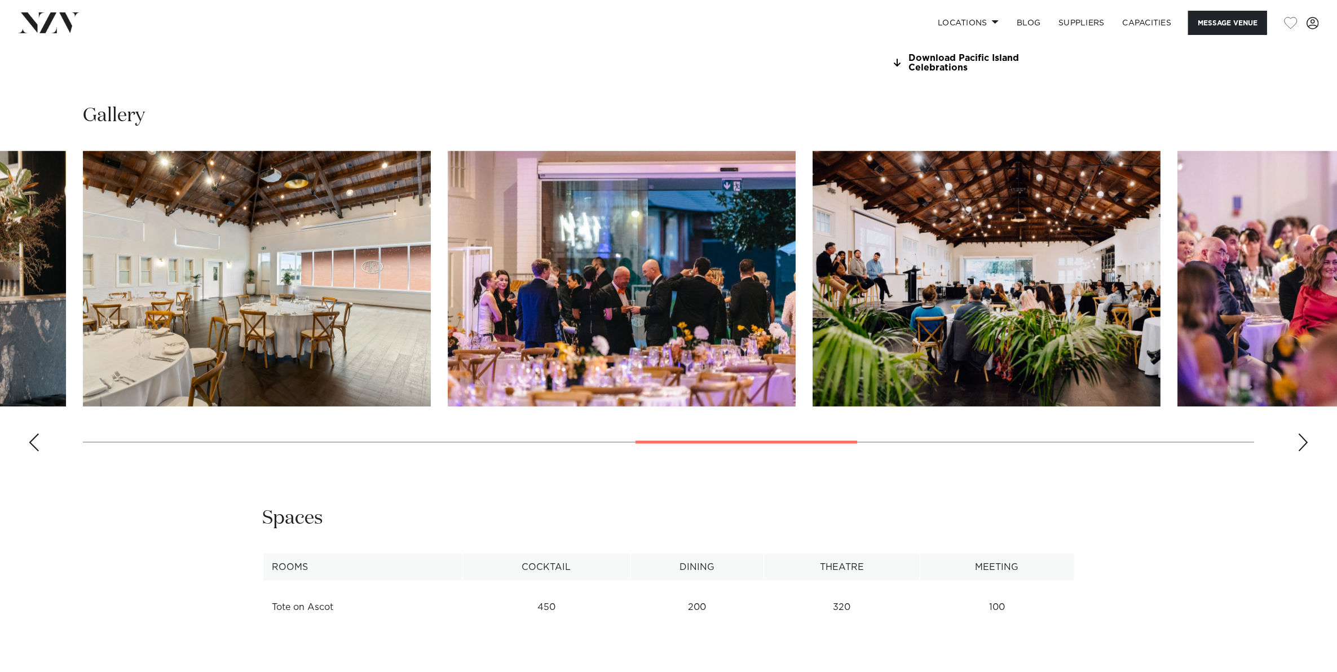
click at [37, 445] on div "Previous slide" at bounding box center [33, 442] width 11 height 18
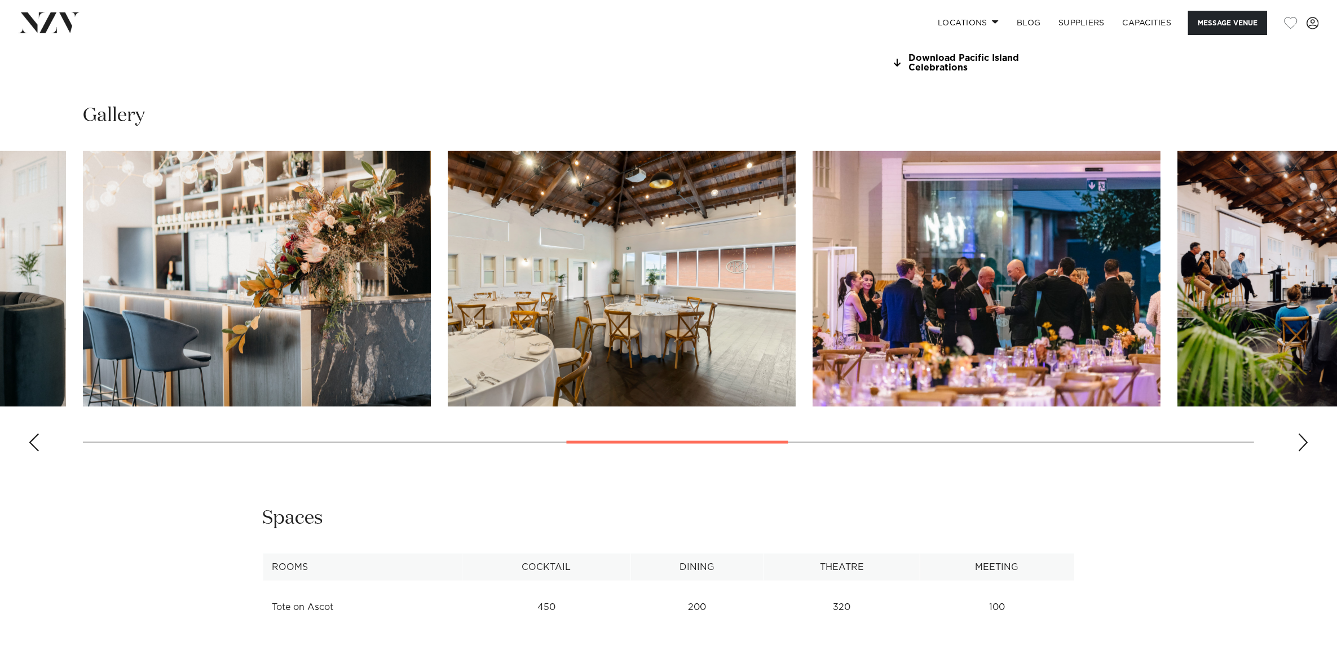
click at [37, 445] on div "Previous slide" at bounding box center [33, 442] width 11 height 18
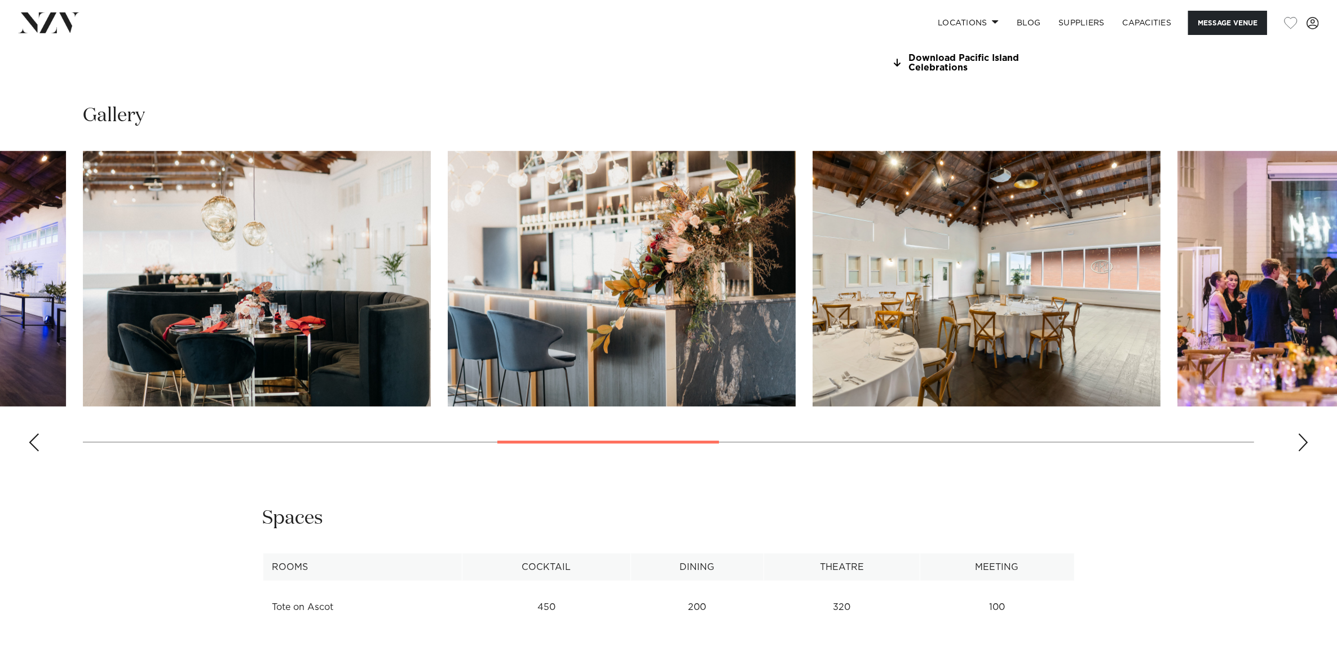
click at [37, 445] on div "Previous slide" at bounding box center [33, 442] width 11 height 18
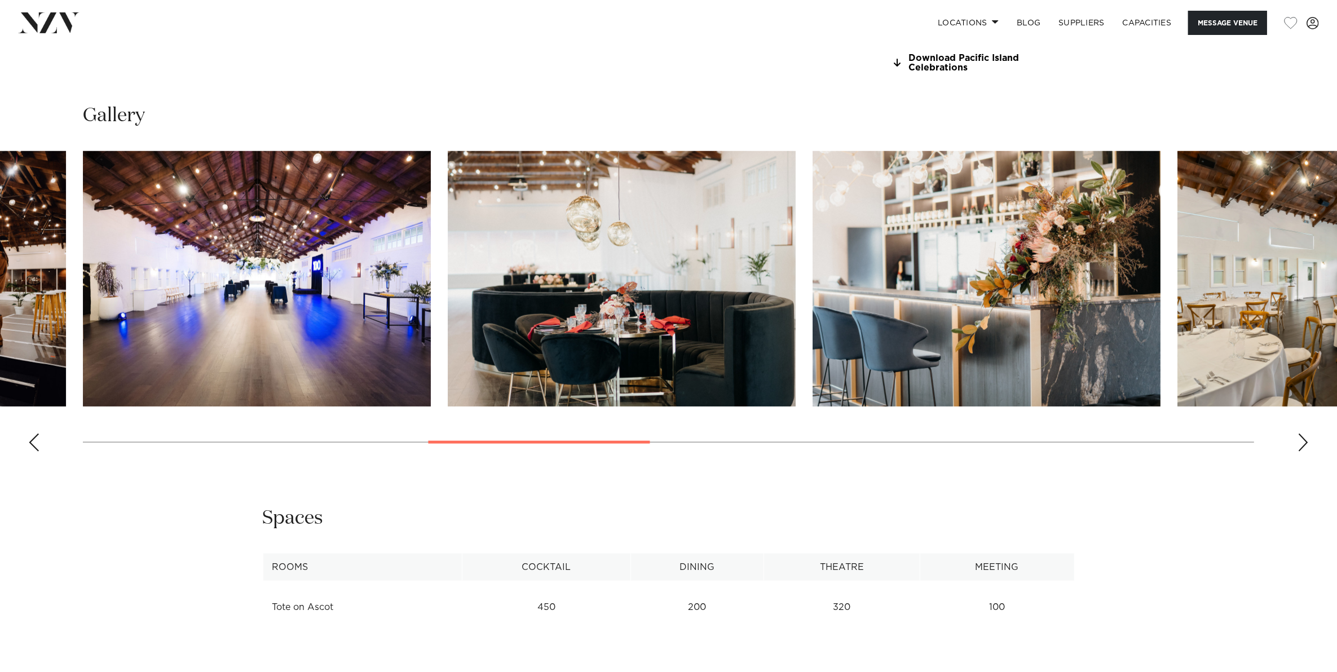
click at [37, 445] on div "Previous slide" at bounding box center [33, 442] width 11 height 18
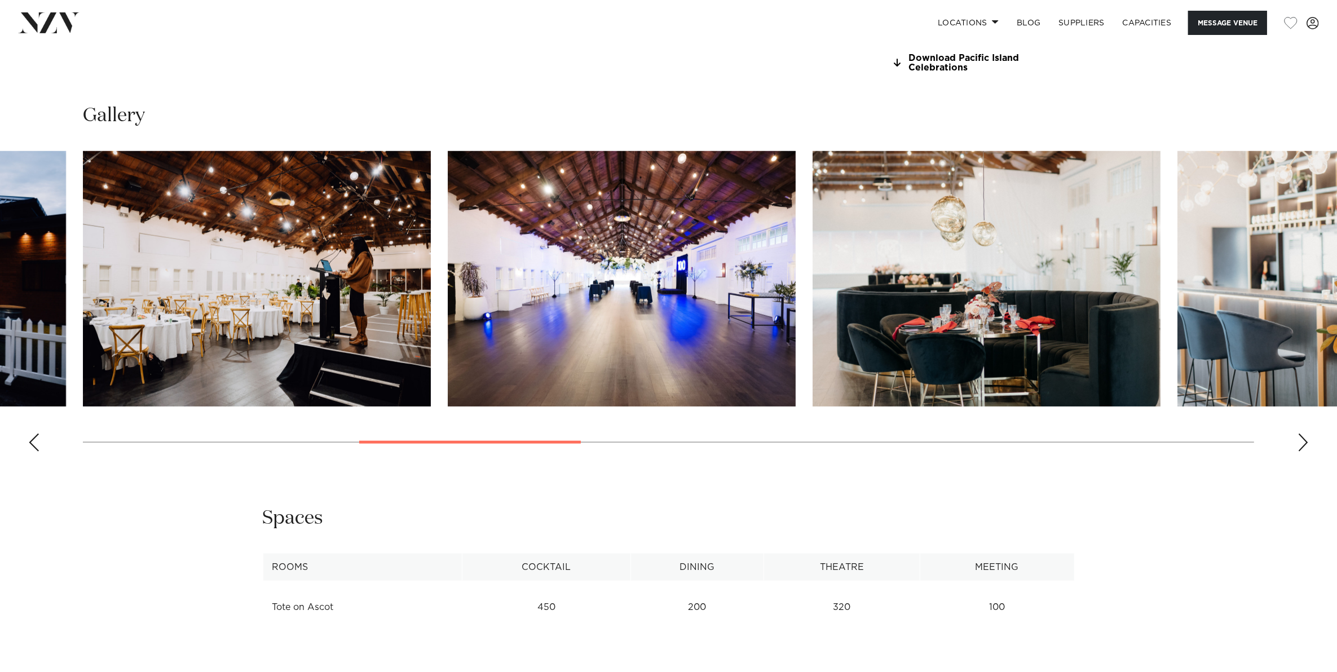
click at [37, 445] on div "Previous slide" at bounding box center [33, 442] width 11 height 18
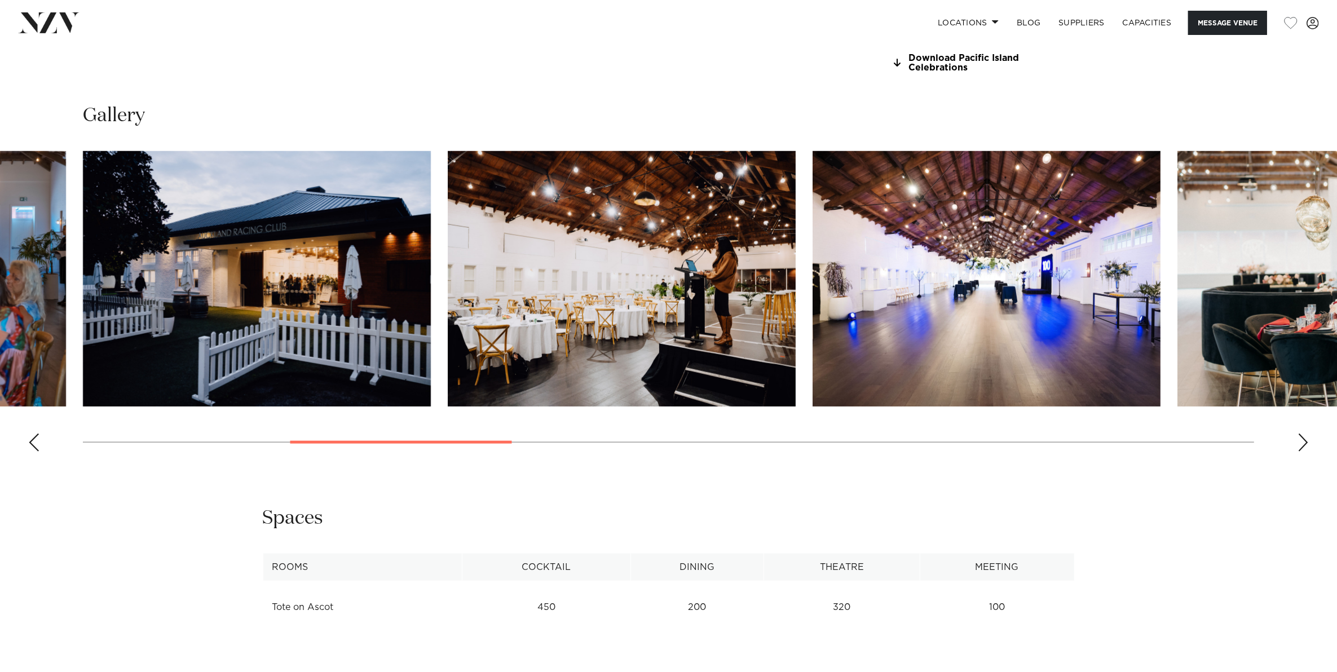
click at [37, 445] on div "Previous slide" at bounding box center [33, 442] width 11 height 18
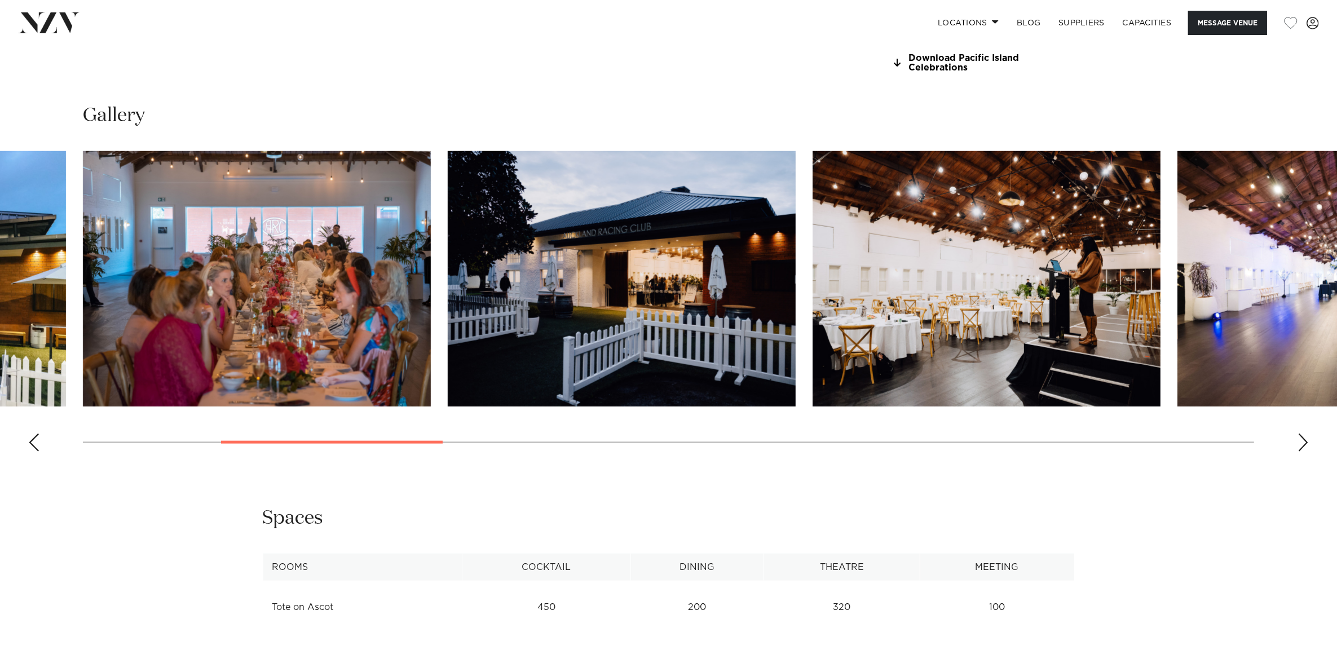
click at [37, 445] on div "Previous slide" at bounding box center [33, 442] width 11 height 18
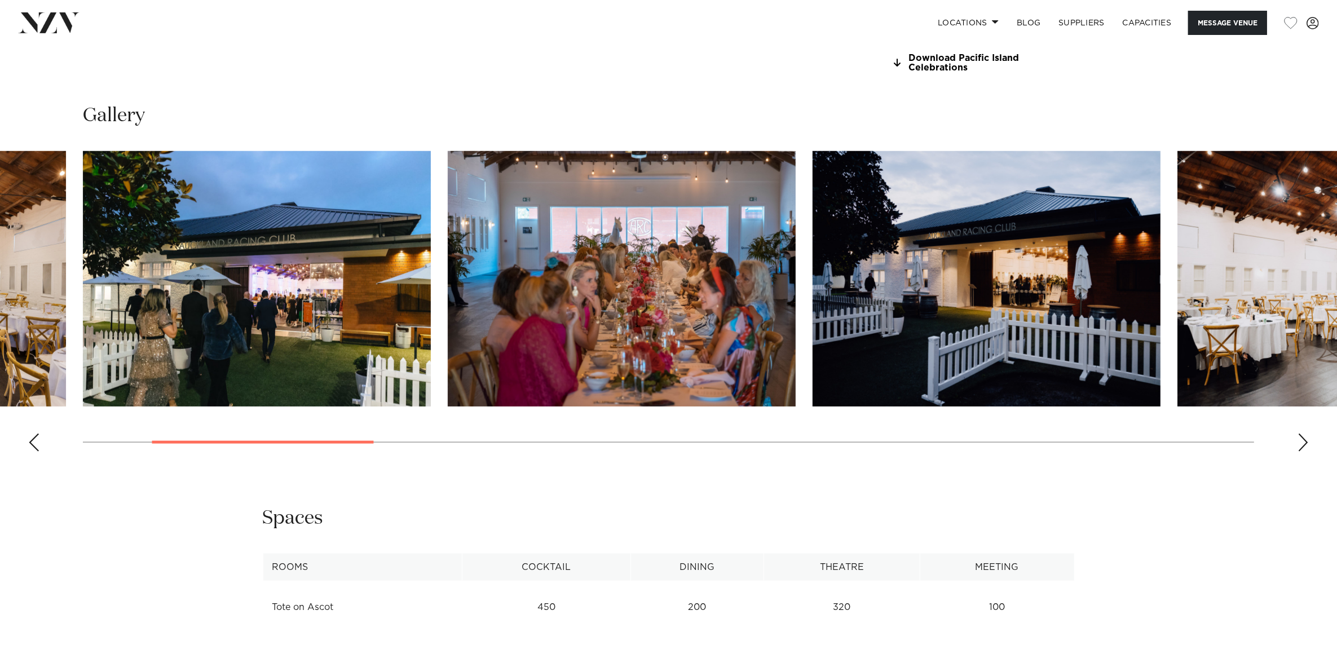
click at [37, 445] on div "Previous slide" at bounding box center [33, 442] width 11 height 18
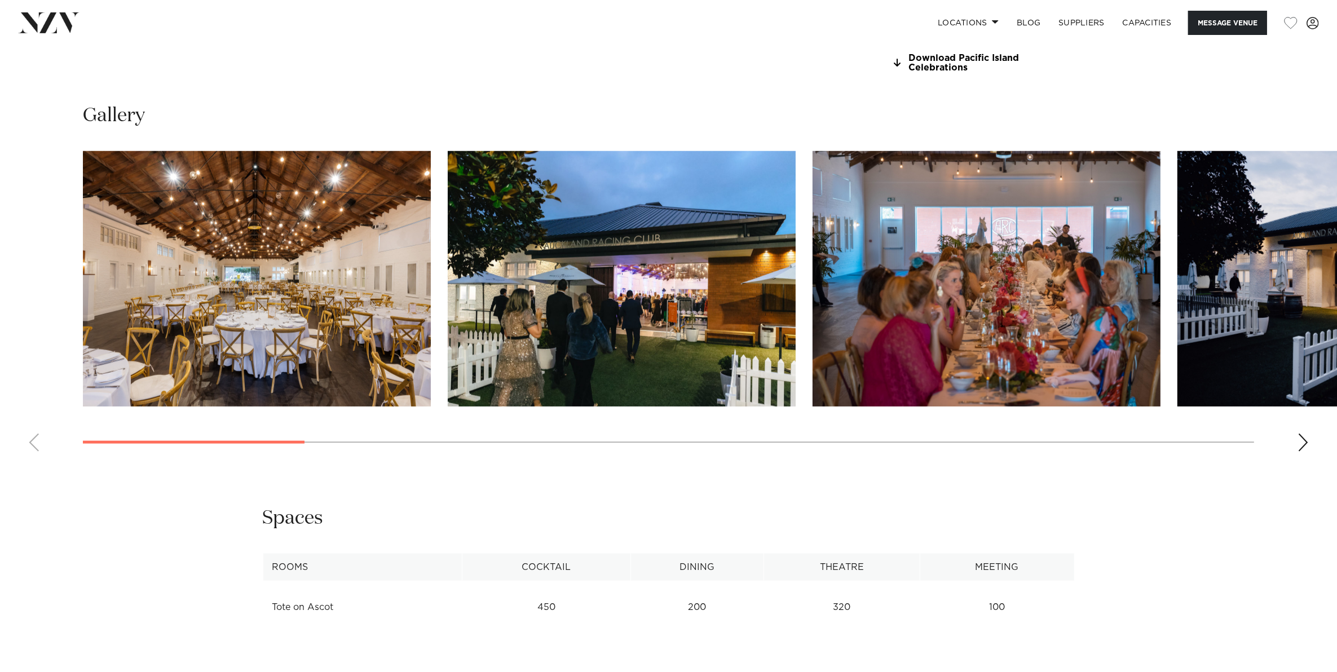
click at [37, 445] on swiper-container at bounding box center [668, 305] width 1337 height 309
click at [1305, 440] on div "Next slide" at bounding box center [1302, 442] width 11 height 18
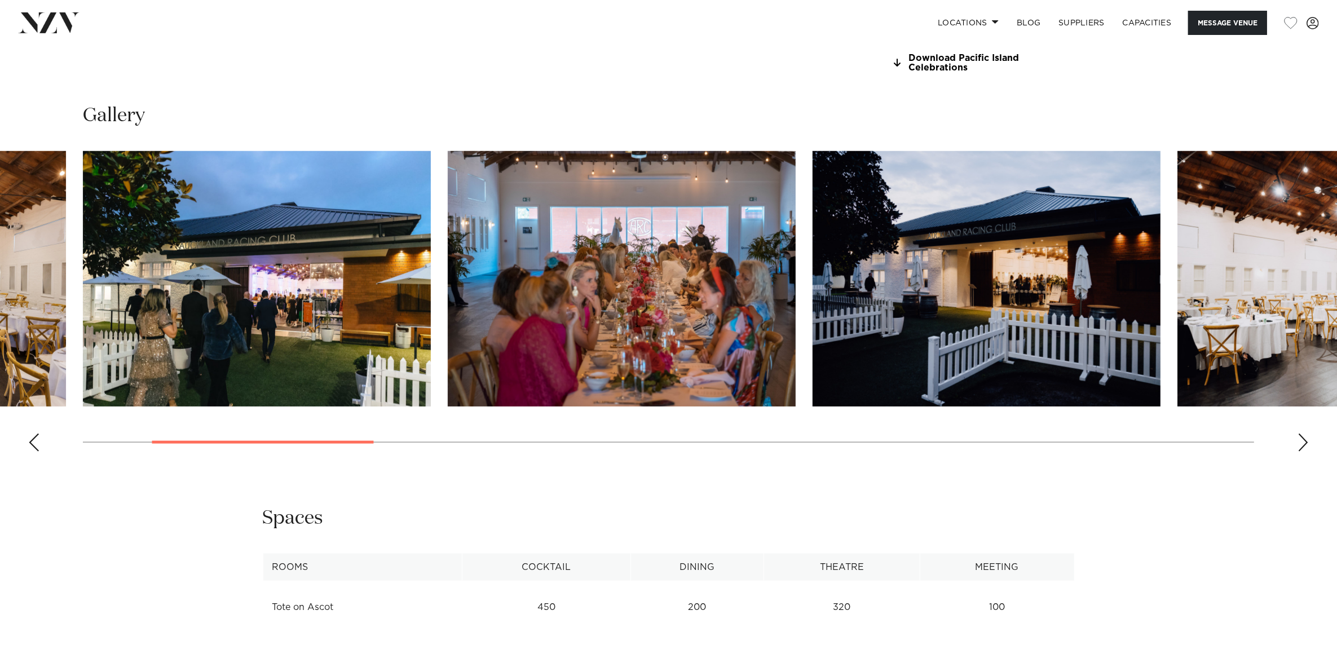
click at [1305, 440] on div "Next slide" at bounding box center [1302, 442] width 11 height 18
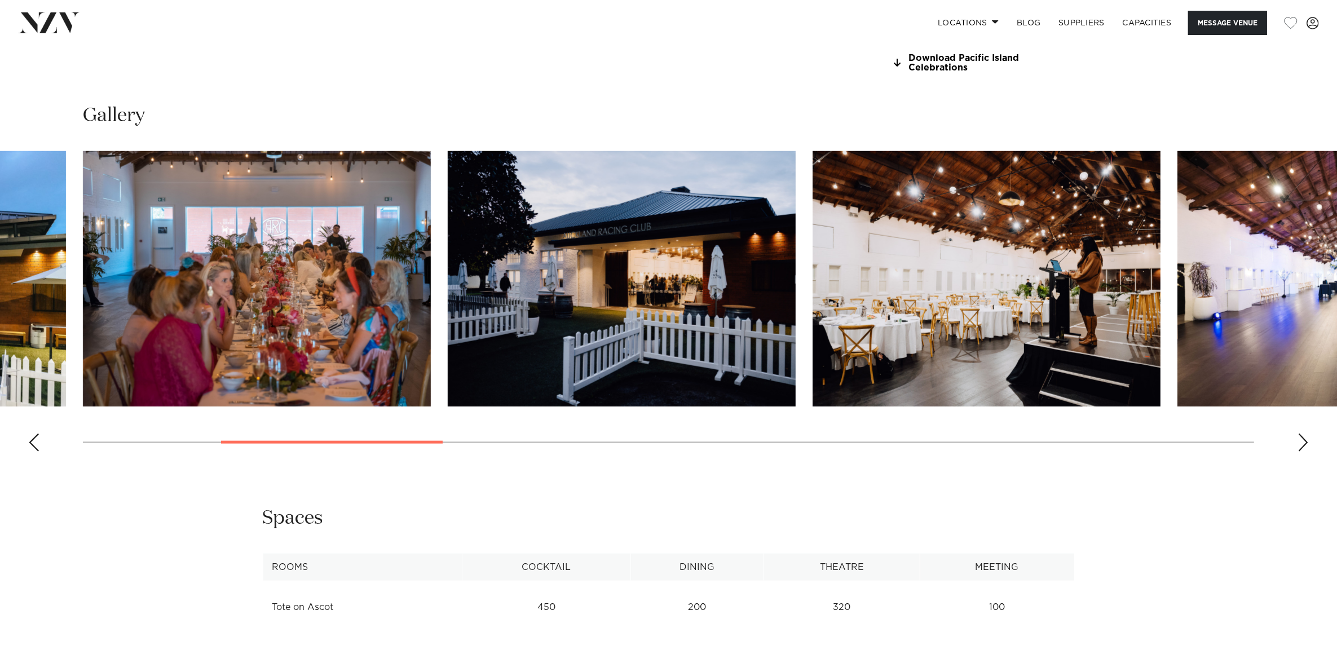
click at [1305, 440] on div "Next slide" at bounding box center [1302, 442] width 11 height 18
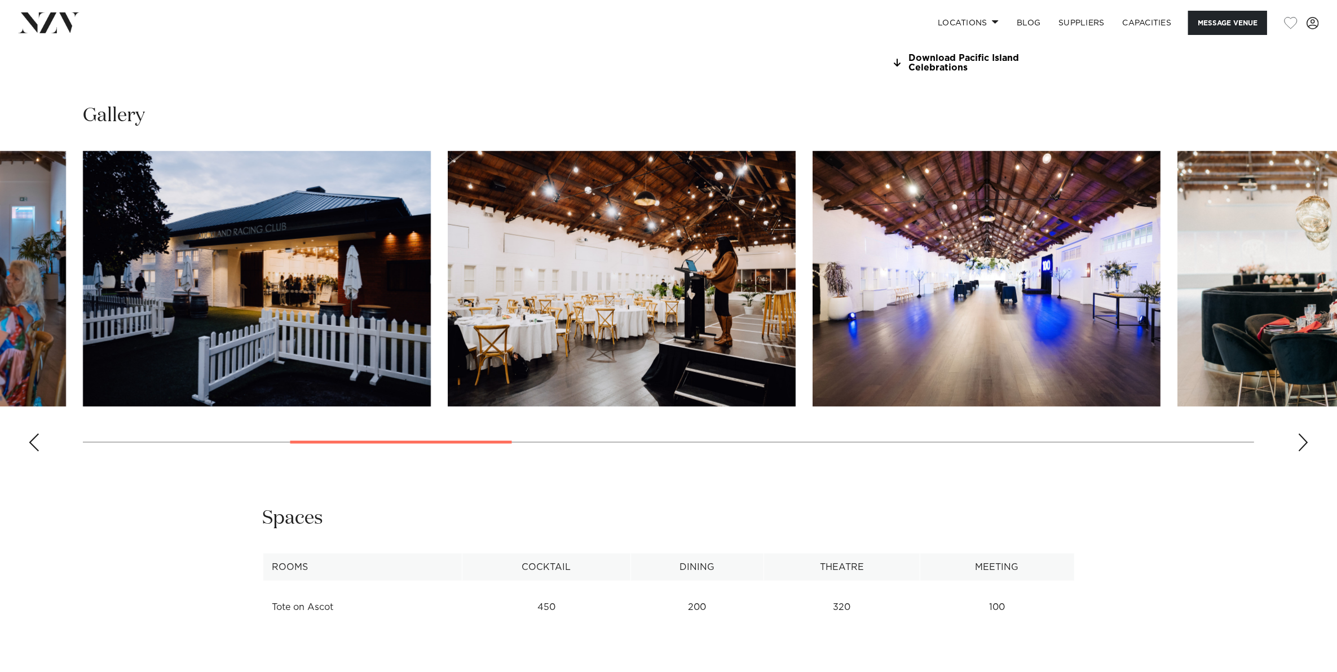
click at [1305, 440] on div "Next slide" at bounding box center [1302, 442] width 11 height 18
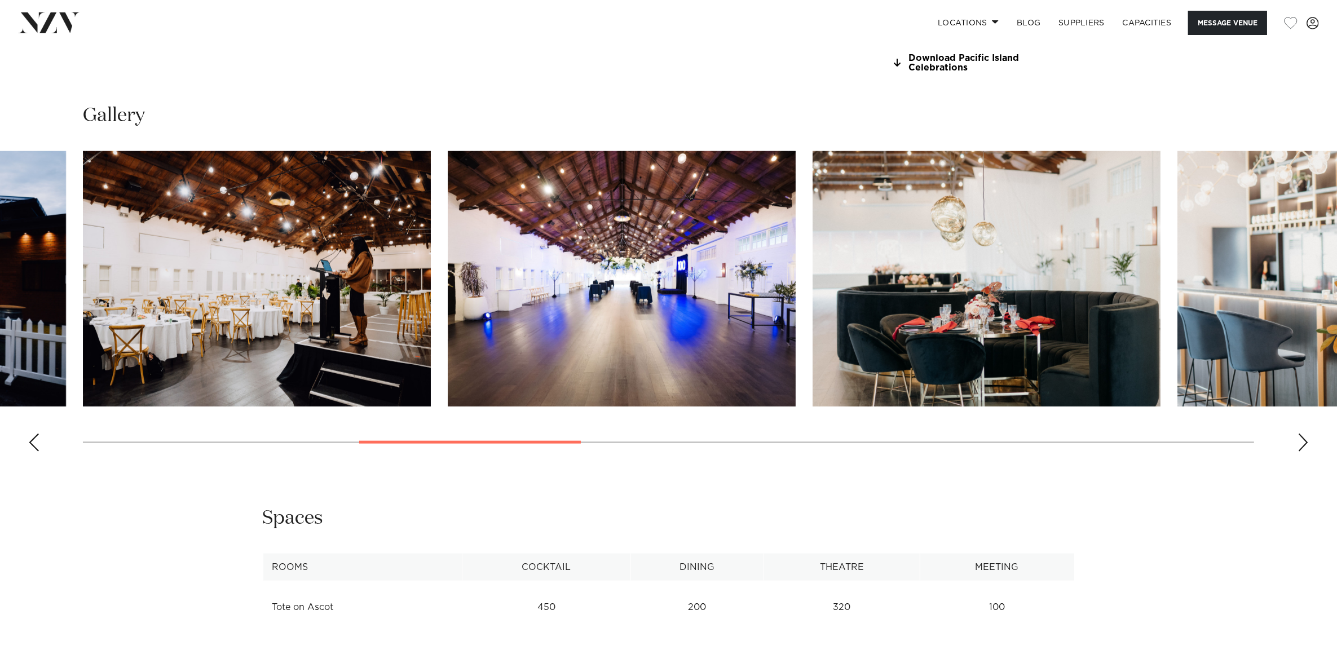
click at [1304, 441] on div "Next slide" at bounding box center [1302, 442] width 11 height 18
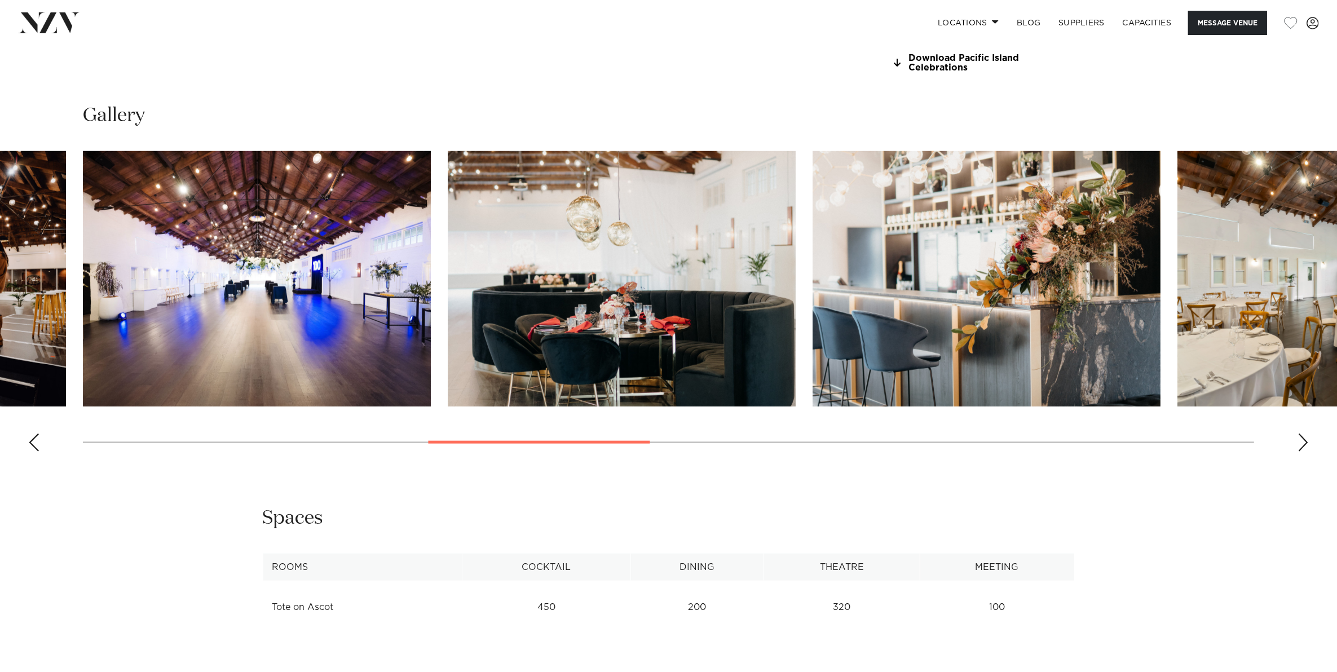
click at [1304, 441] on div "Next slide" at bounding box center [1302, 442] width 11 height 18
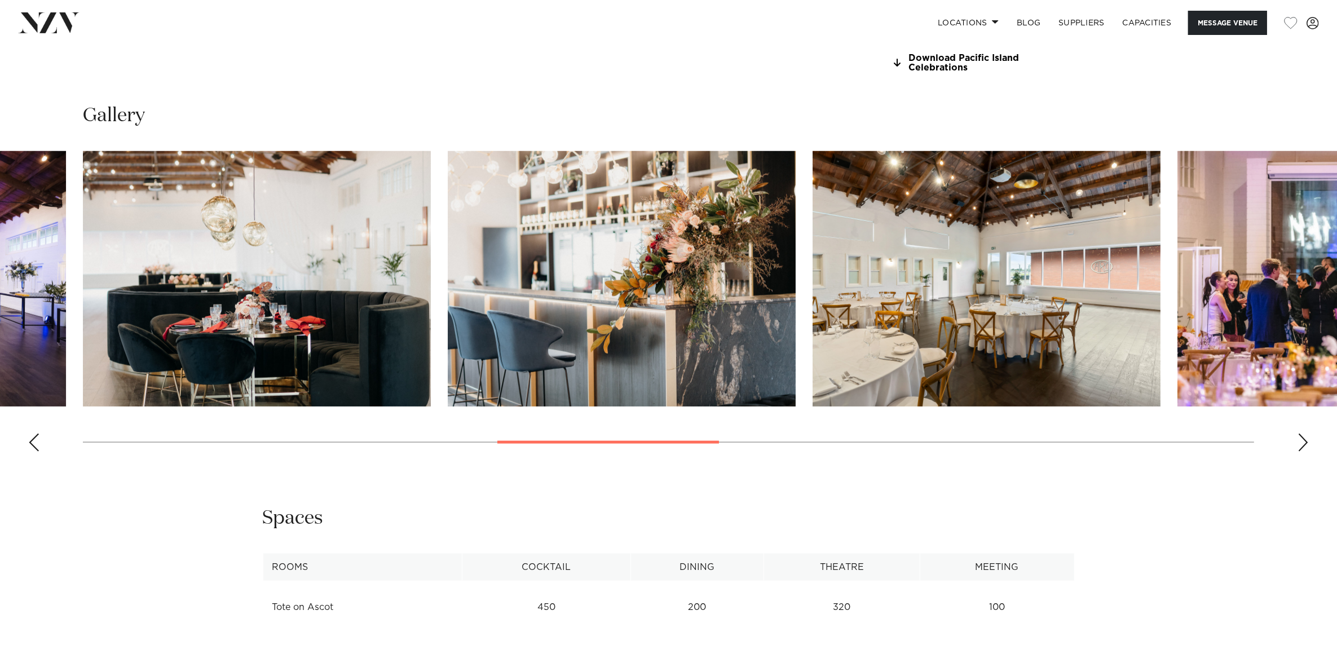
click at [1304, 441] on div "Next slide" at bounding box center [1302, 442] width 11 height 18
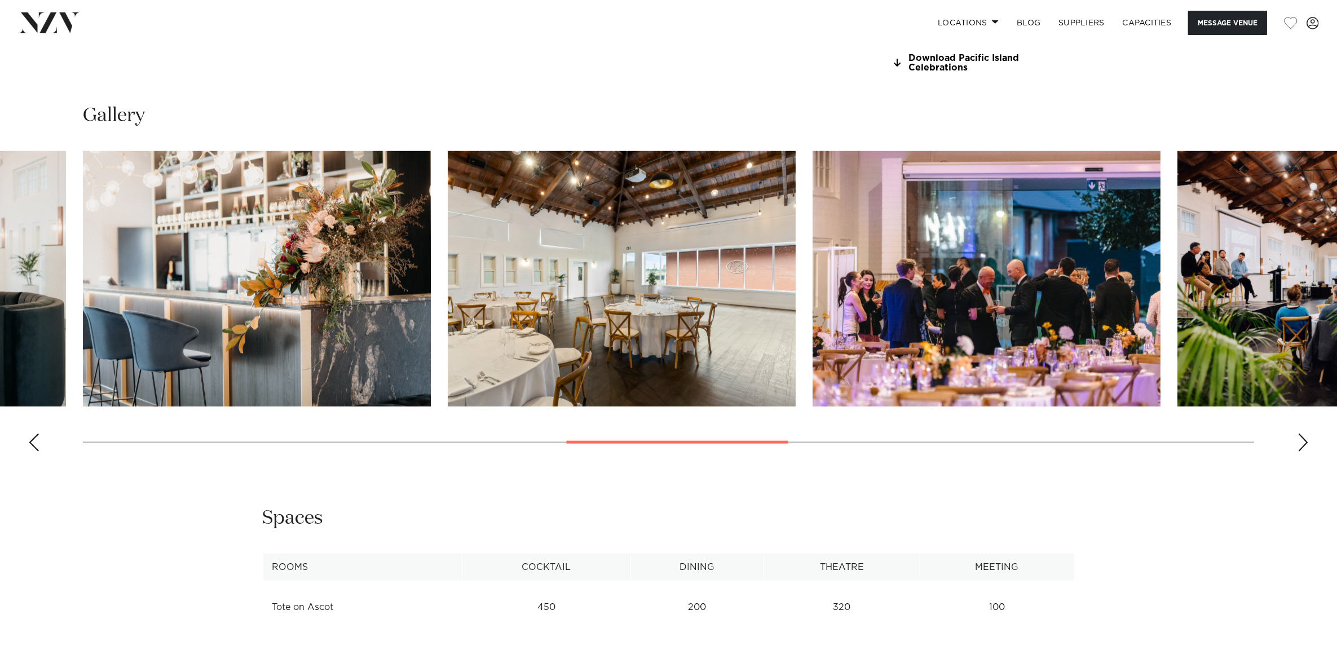
click at [1304, 441] on div "Next slide" at bounding box center [1302, 442] width 11 height 18
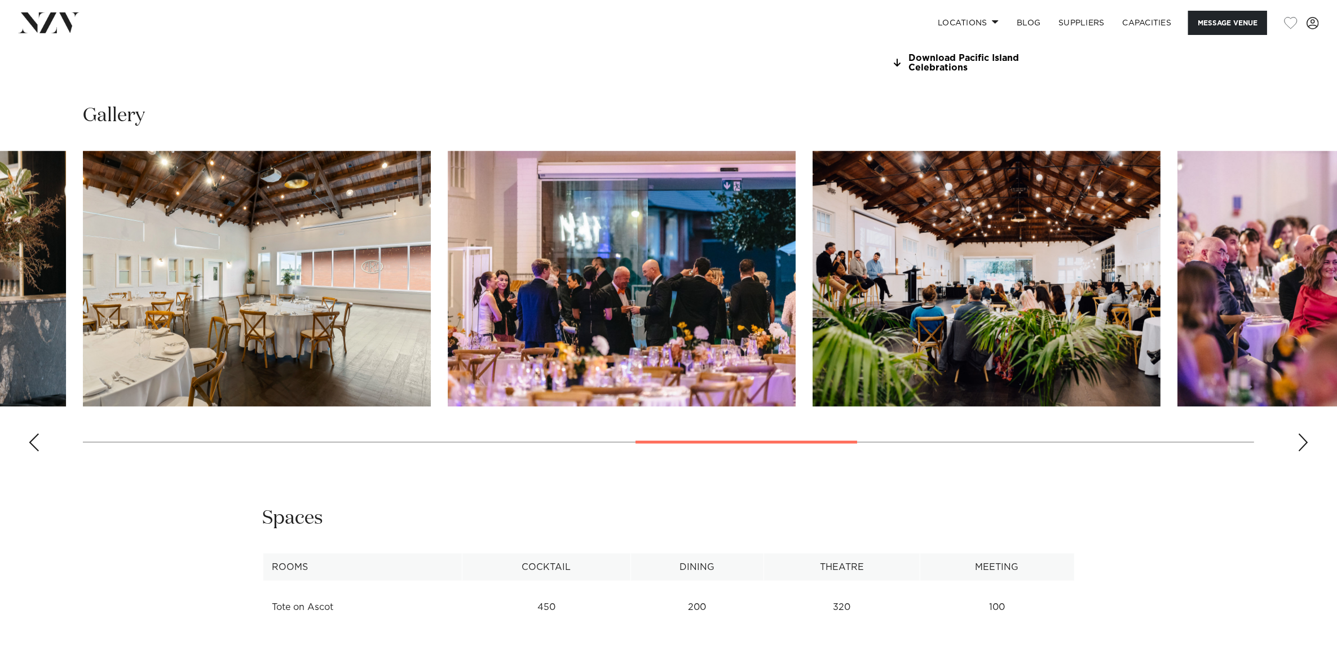
click at [1304, 441] on div "Next slide" at bounding box center [1302, 442] width 11 height 18
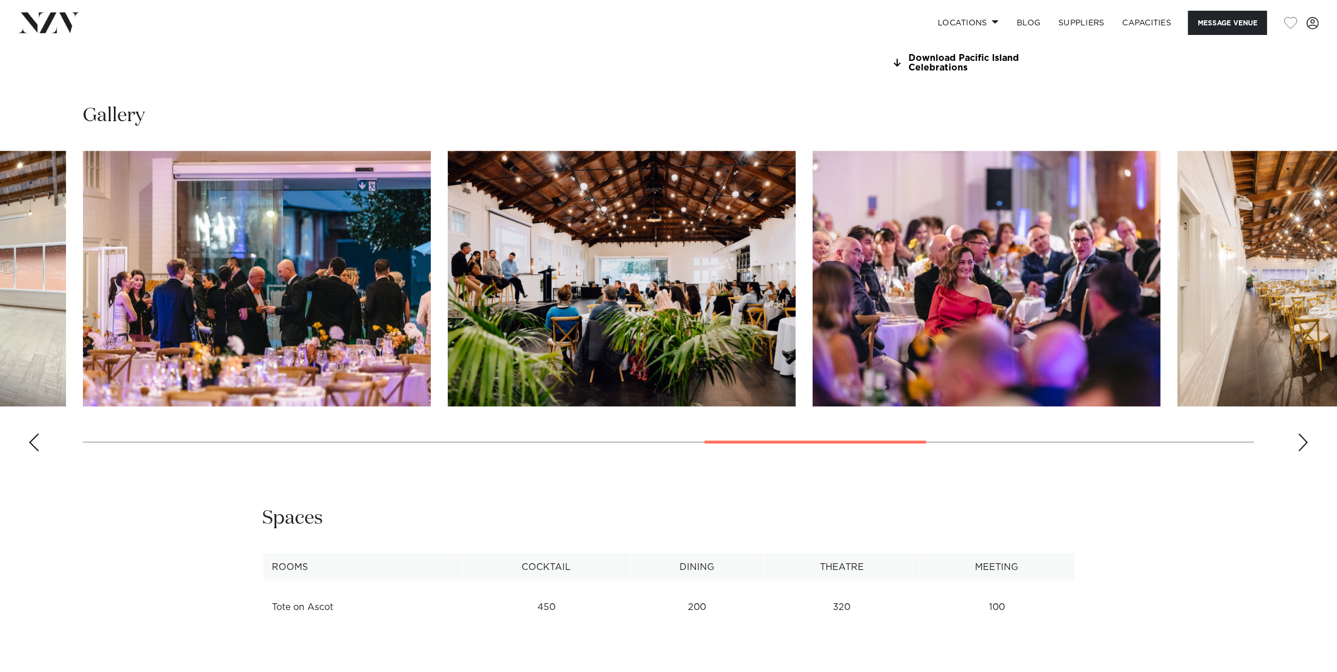
click at [1304, 441] on div "Next slide" at bounding box center [1302, 442] width 11 height 18
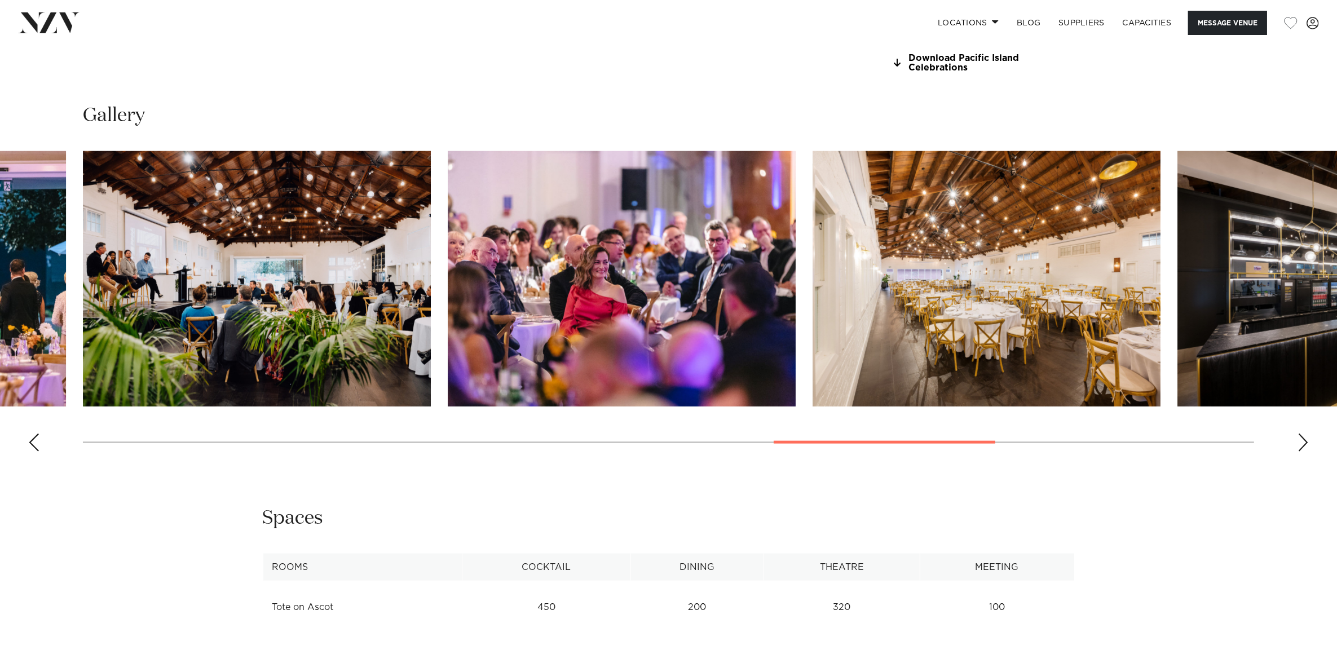
click at [1304, 441] on div "Next slide" at bounding box center [1302, 442] width 11 height 18
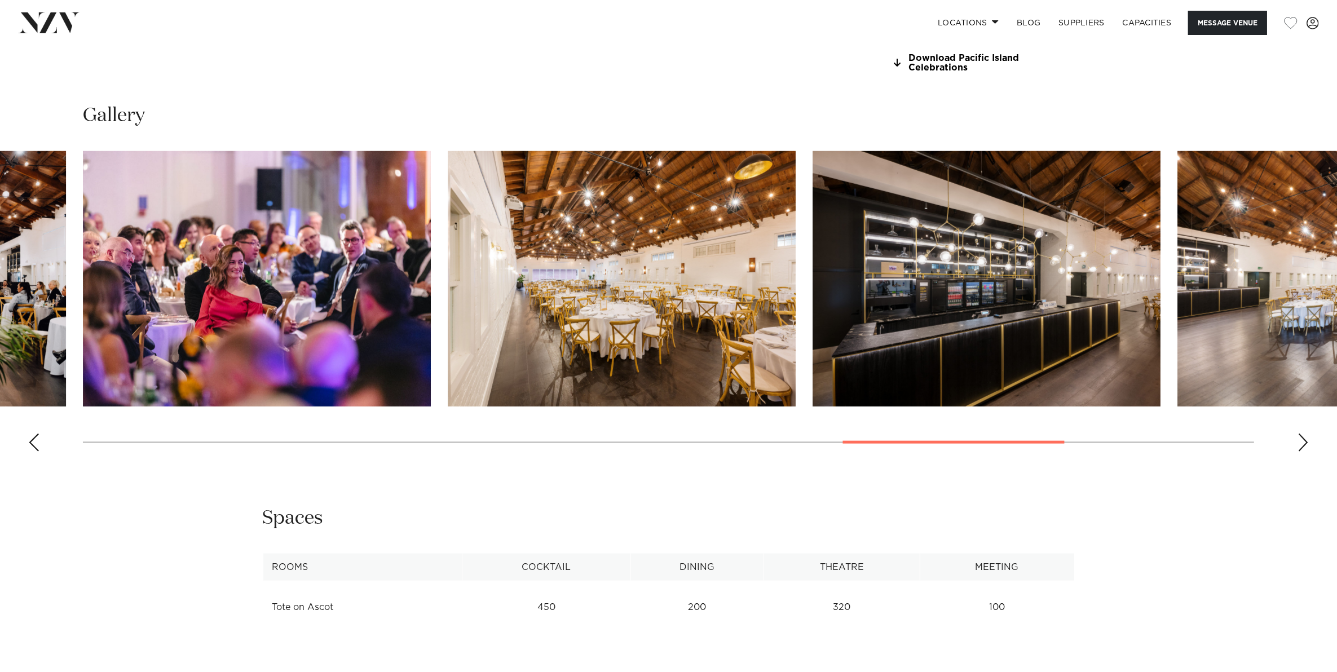
click at [1304, 441] on div "Next slide" at bounding box center [1302, 442] width 11 height 18
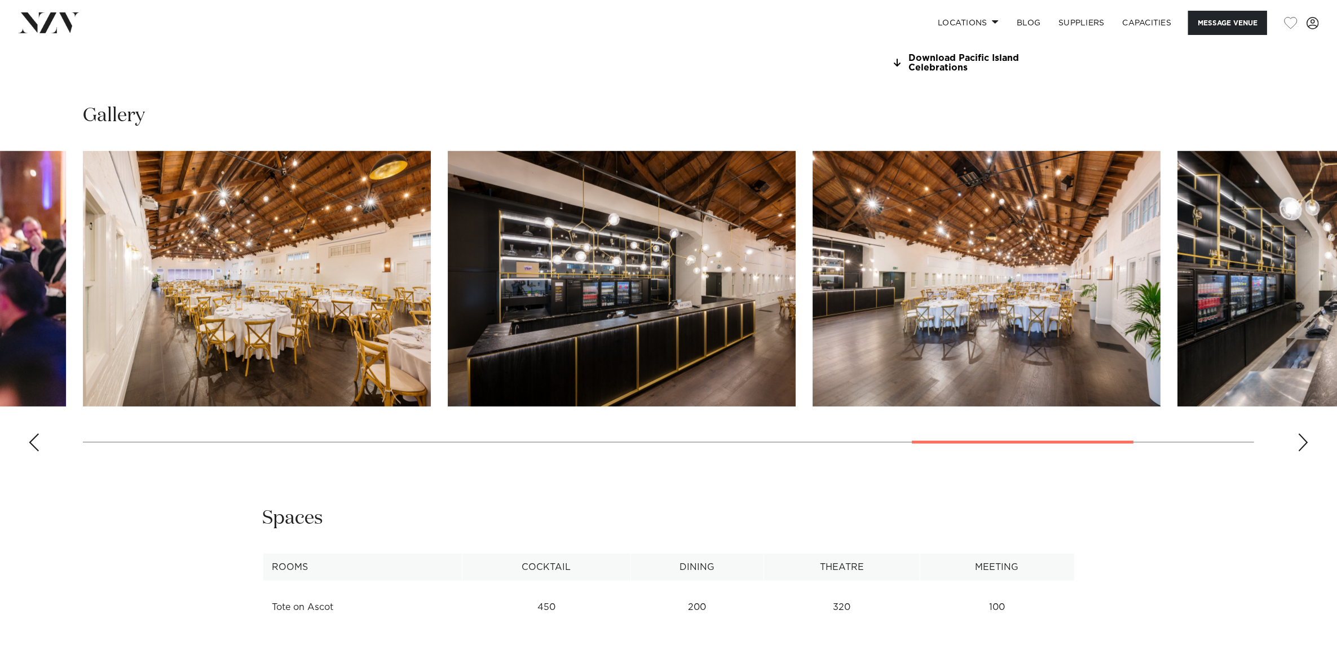
click at [1304, 441] on div "Next slide" at bounding box center [1302, 442] width 11 height 18
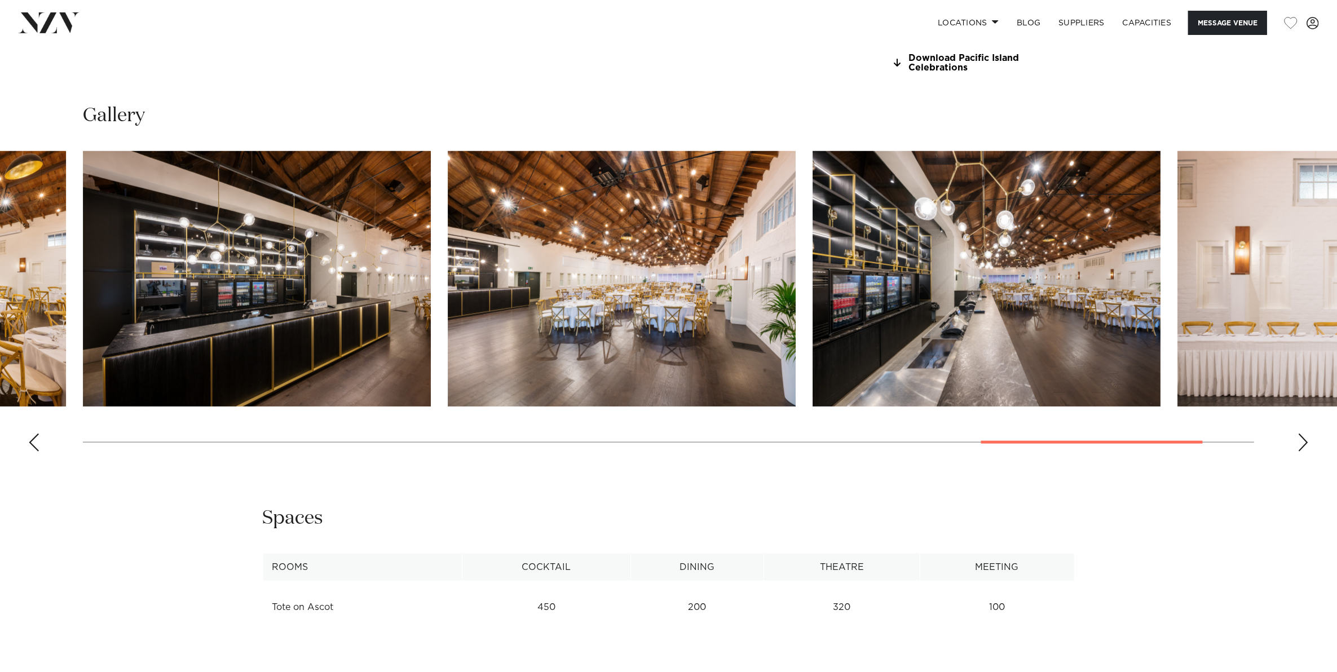
click at [1304, 441] on div "Next slide" at bounding box center [1302, 442] width 11 height 18
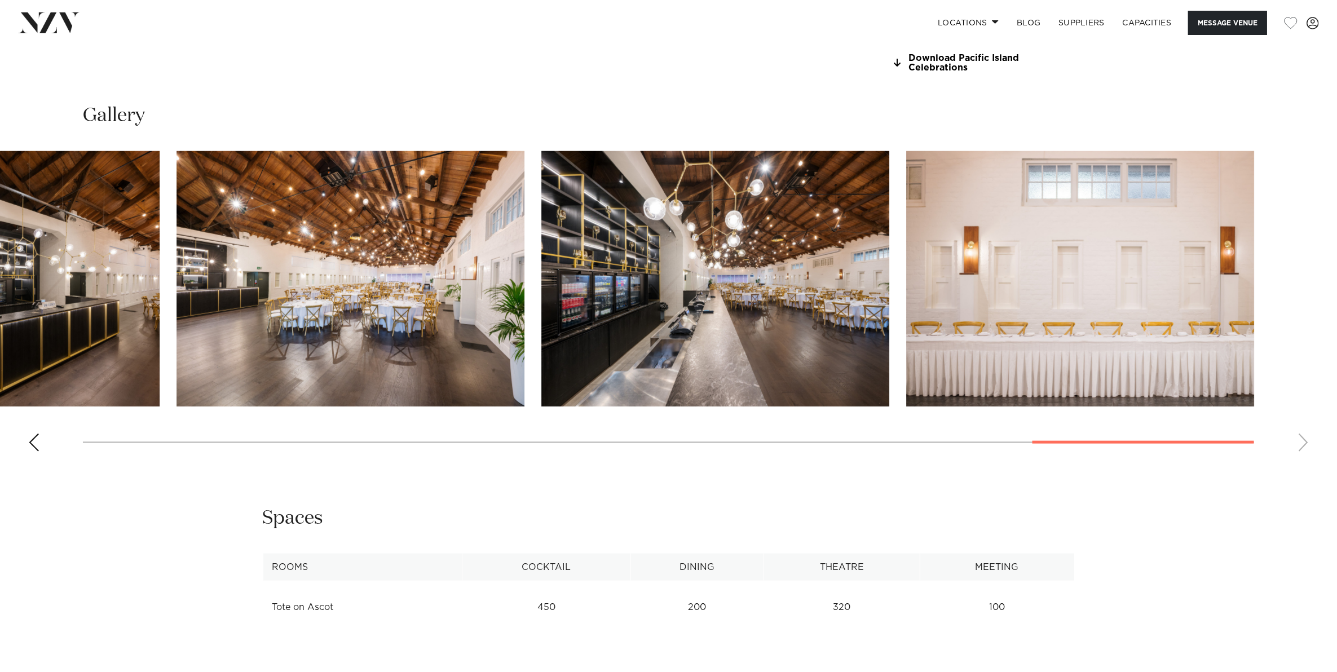
click at [1304, 441] on swiper-container at bounding box center [668, 305] width 1337 height 309
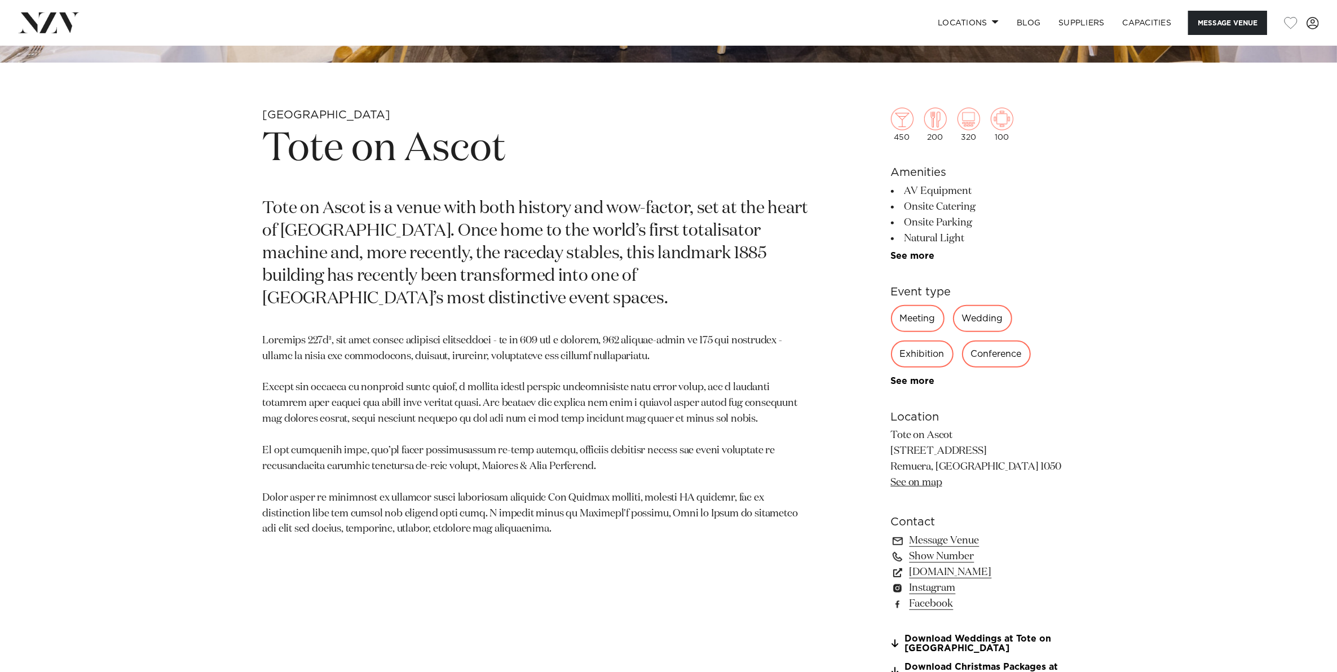
scroll to position [564, 0]
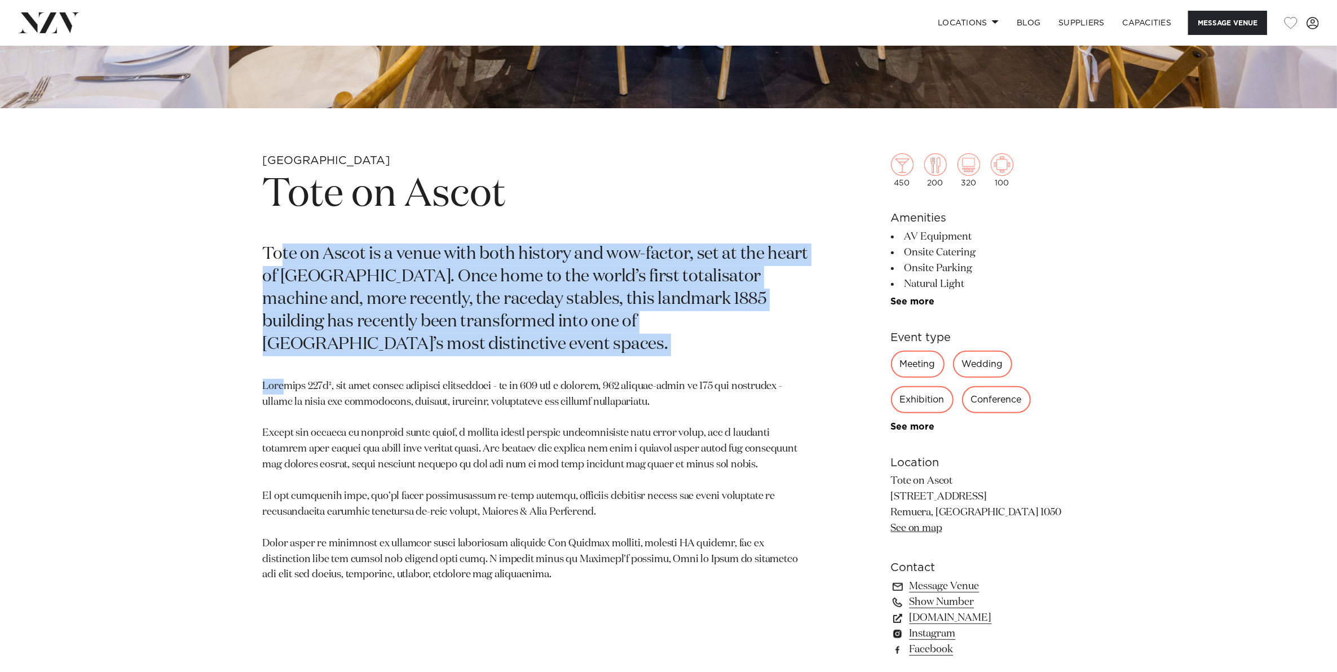
drag, startPoint x: 280, startPoint y: 255, endPoint x: 280, endPoint y: 364, distance: 108.8
click at [280, 364] on section "Auckland Tote on Ascot Tote on [GEOGRAPHIC_DATA] is a venue with both history a…" at bounding box center [537, 471] width 548 height 637
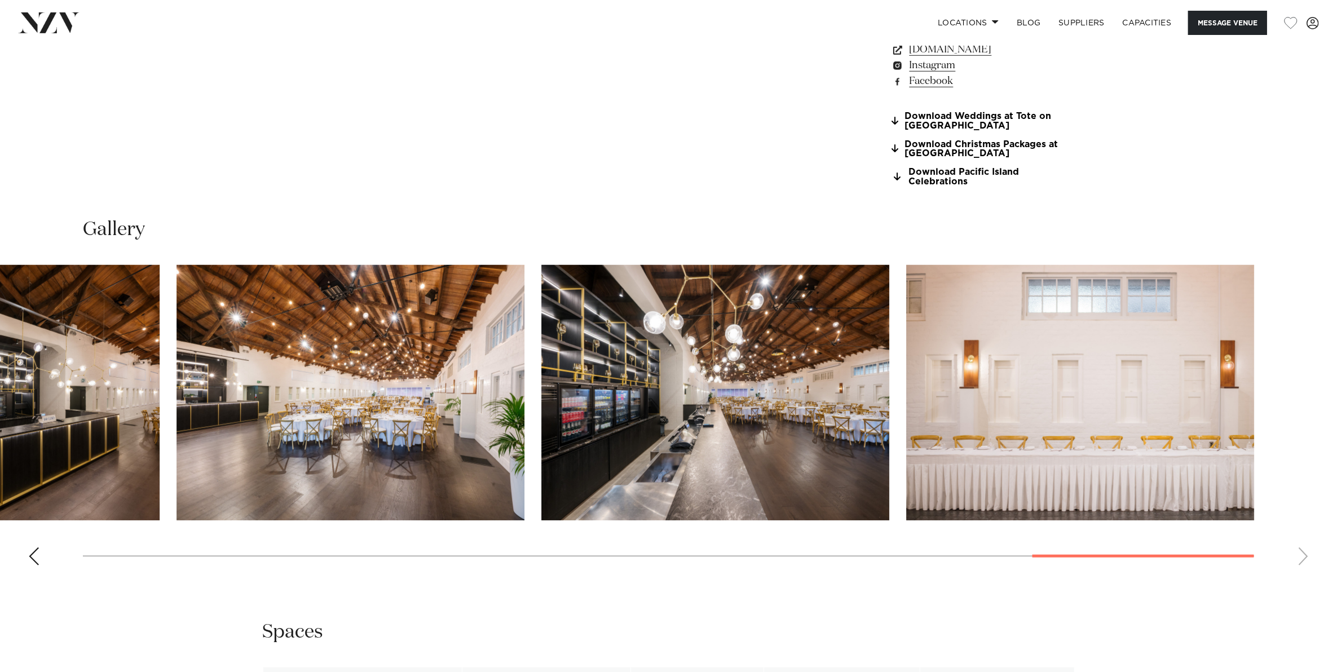
scroll to position [1198, 0]
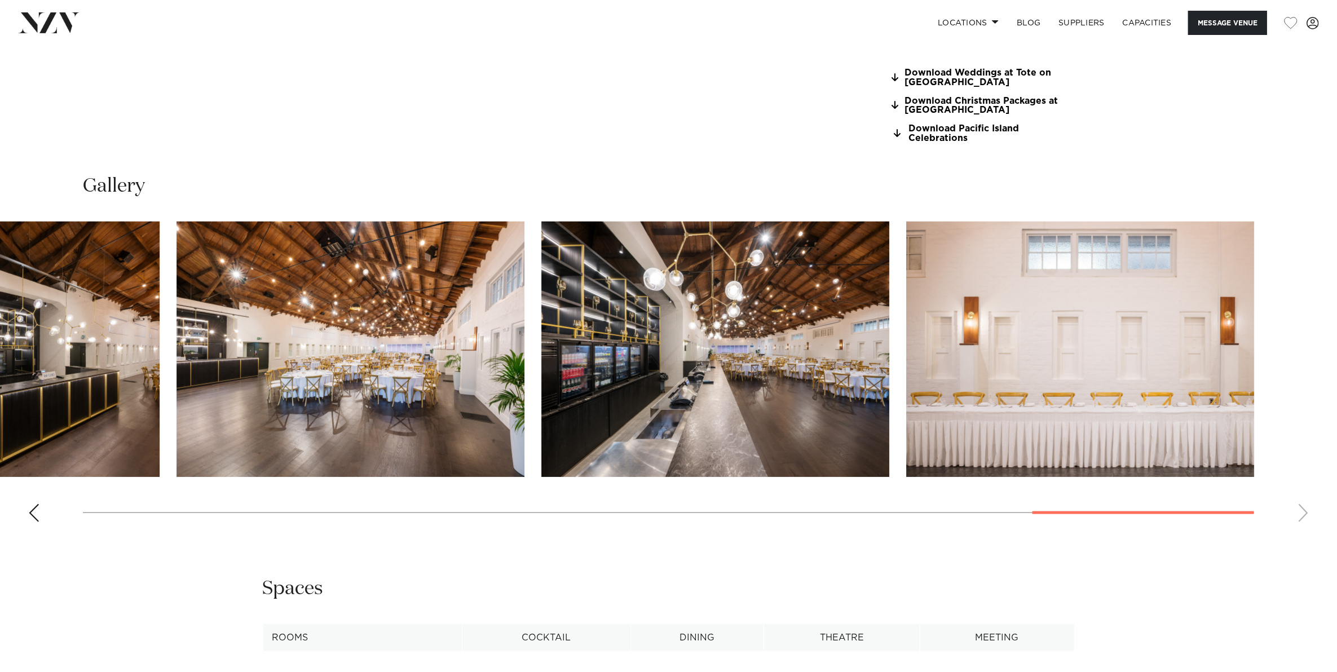
click at [38, 516] on div "Previous slide" at bounding box center [33, 513] width 11 height 18
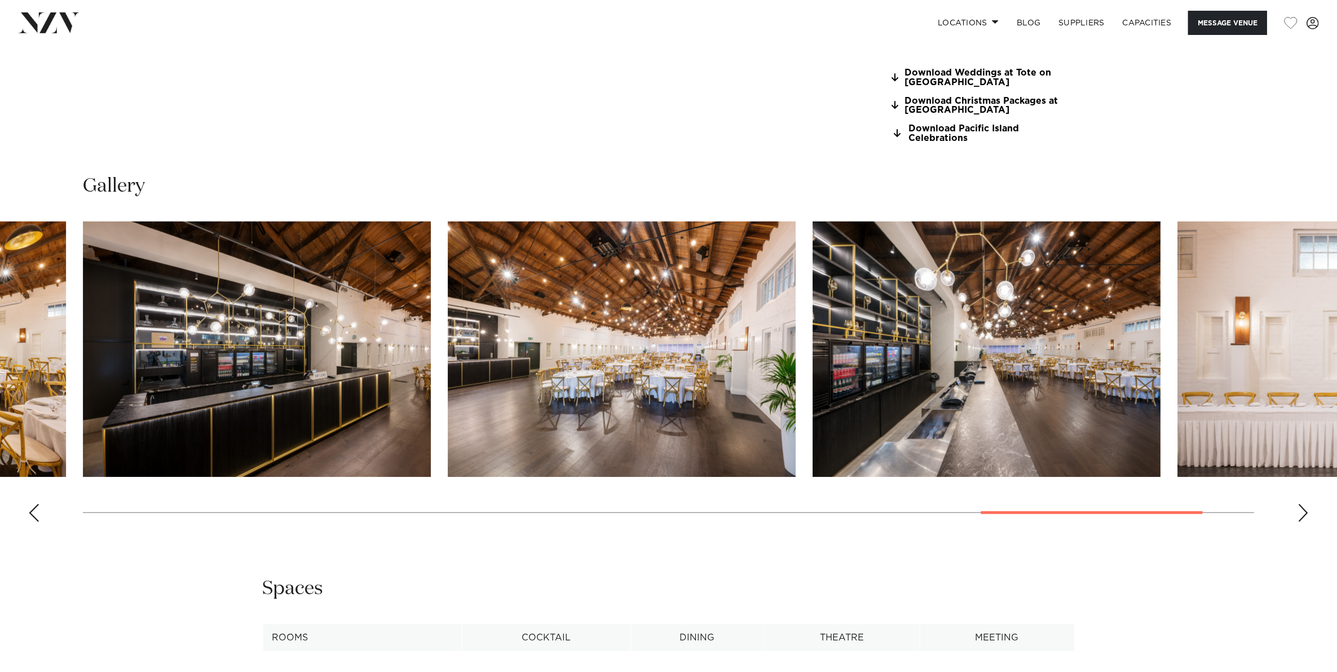
click at [1301, 511] on div "Next slide" at bounding box center [1302, 513] width 11 height 18
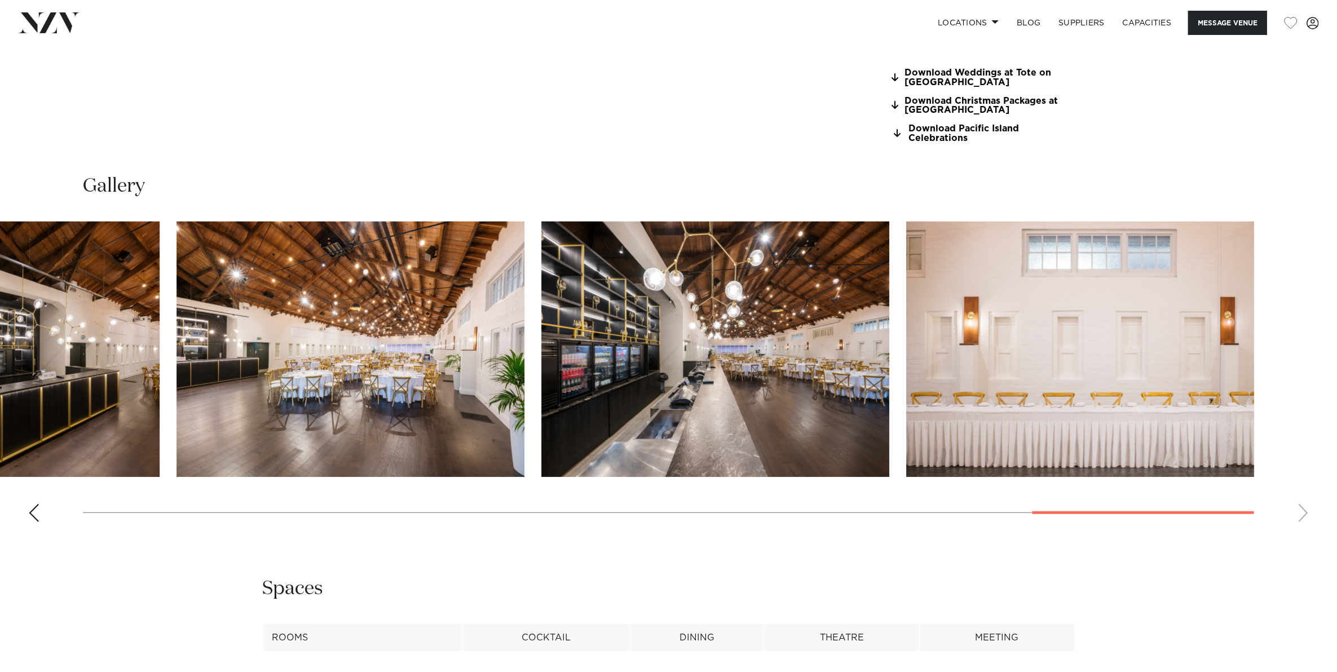
click at [1301, 511] on swiper-container at bounding box center [668, 376] width 1337 height 309
